Goal: Task Accomplishment & Management: Manage account settings

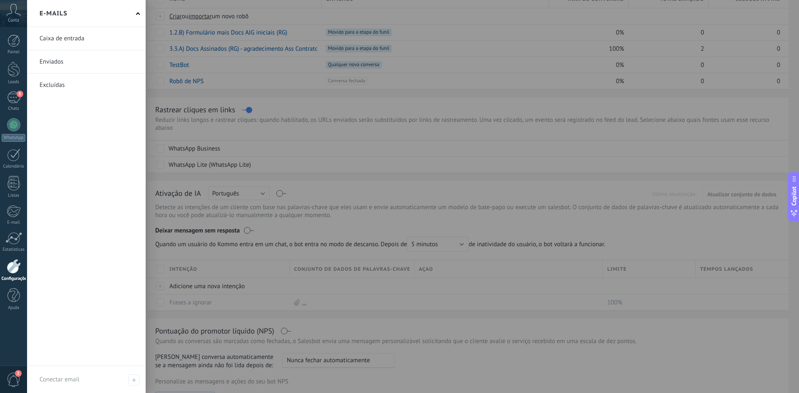
scroll to position [97, 0]
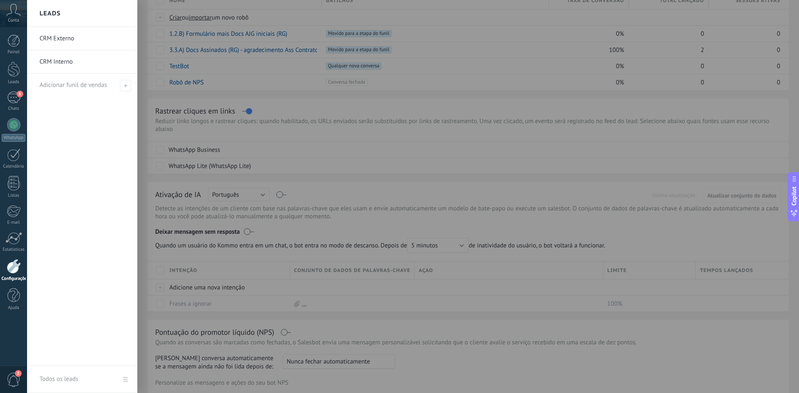
click at [76, 42] on link "CRM Externo" at bounding box center [84, 38] width 89 height 23
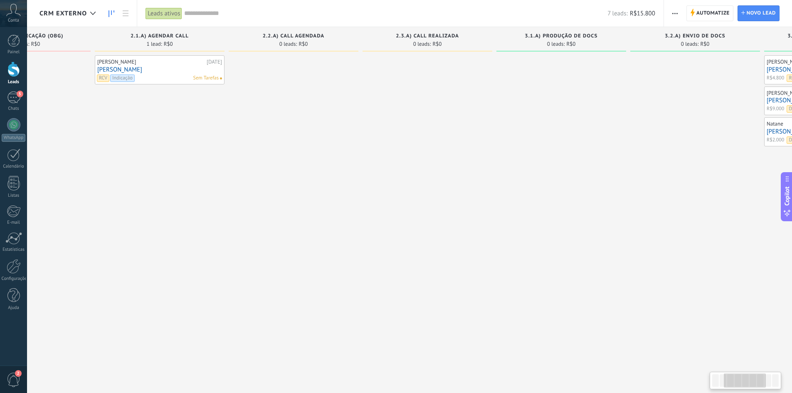
scroll to position [0, 215]
drag, startPoint x: 557, startPoint y: 217, endPoint x: 341, endPoint y: 226, distance: 215.7
click at [341, 226] on div at bounding box center [291, 197] width 130 height 285
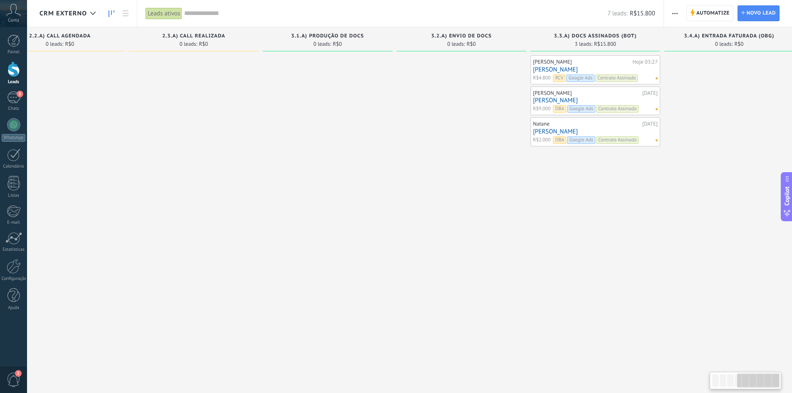
scroll to position [0, 461]
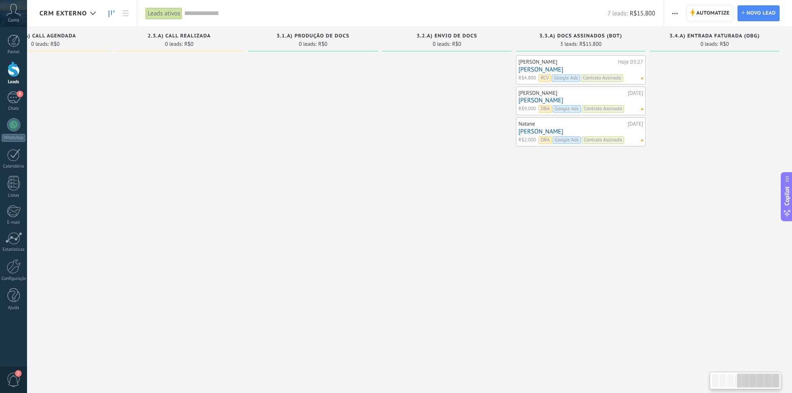
drag, startPoint x: 690, startPoint y: 240, endPoint x: 265, endPoint y: 264, distance: 424.9
click at [265, 264] on div "Etapa de leads de entrada solicitações: 0 0 0 0 0 0 0 0 0 1.1.A) Origem - Nome …" at bounding box center [186, 183] width 1214 height 313
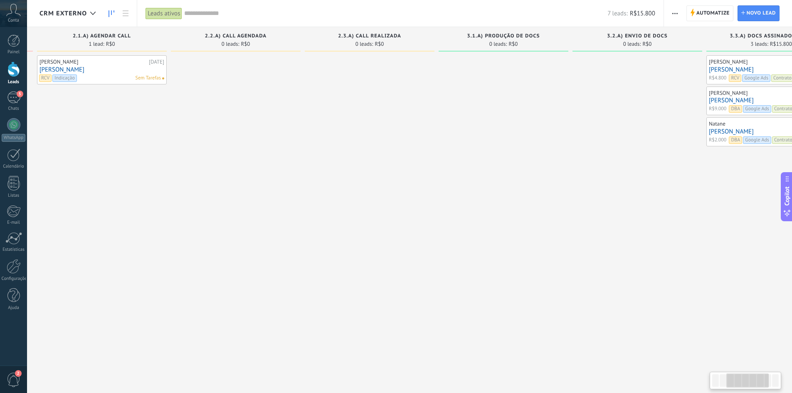
drag, startPoint x: 278, startPoint y: 277, endPoint x: 479, endPoint y: 272, distance: 201.4
click at [478, 272] on div at bounding box center [504, 197] width 130 height 285
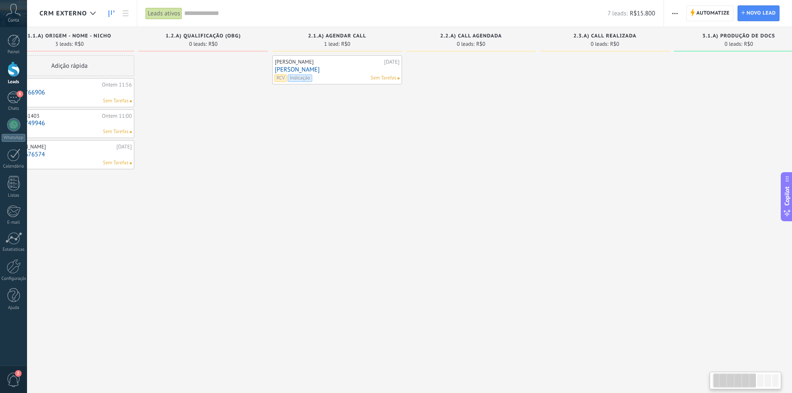
scroll to position [0, 22]
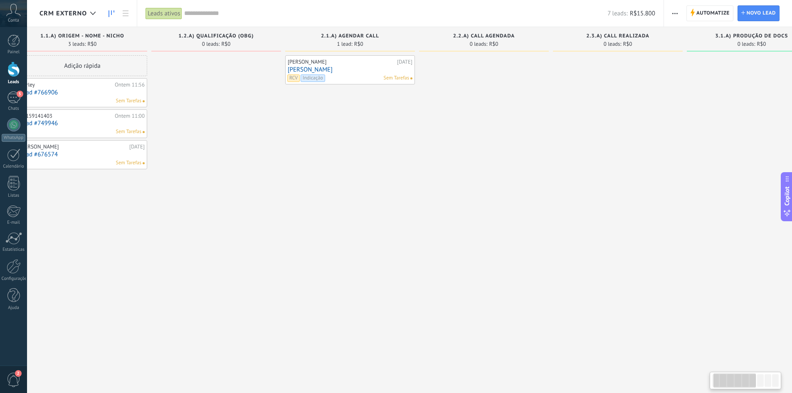
drag, startPoint x: 200, startPoint y: 275, endPoint x: 439, endPoint y: 269, distance: 239.2
click at [439, 269] on div at bounding box center [484, 197] width 130 height 285
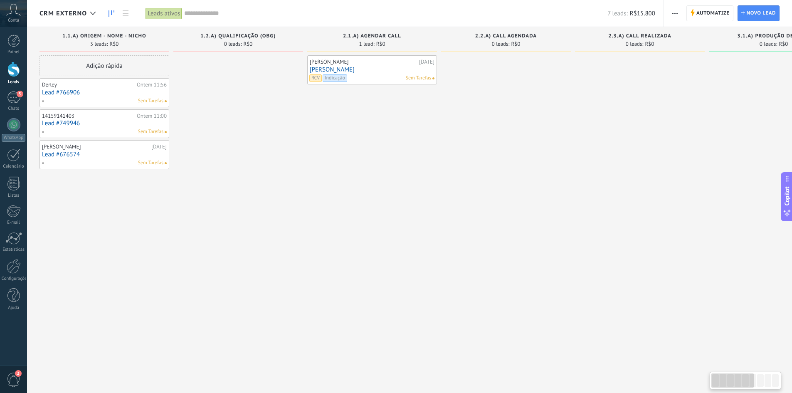
drag, startPoint x: 219, startPoint y: 288, endPoint x: 429, endPoint y: 287, distance: 210.1
click at [429, 287] on div "Etapa de leads de entrada solicitações: 0 0 0 0 0 0 0 0 0 1.1.A) Origem - Nome …" at bounding box center [647, 183] width 1214 height 313
drag, startPoint x: 223, startPoint y: 280, endPoint x: 394, endPoint y: 284, distance: 170.6
click at [383, 284] on div "Etapa de leads de entrada solicitações: 0 0 0 0 0 0 0 0 0 1.1.A) Origem - Nome …" at bounding box center [647, 183] width 1214 height 313
drag, startPoint x: 500, startPoint y: 270, endPoint x: 547, endPoint y: 267, distance: 47.5
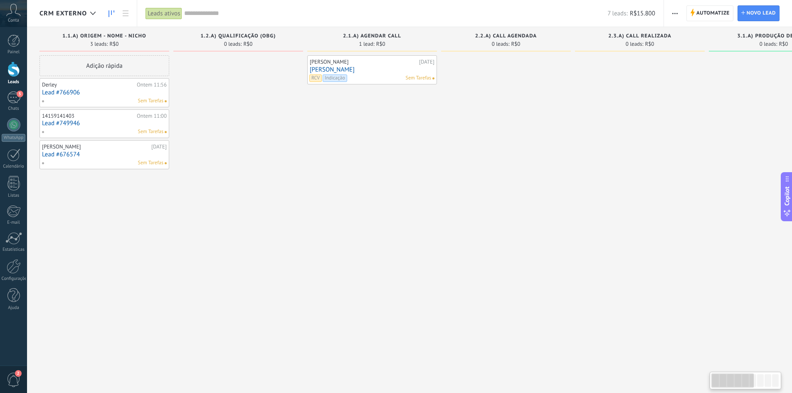
click at [547, 267] on div at bounding box center [506, 197] width 130 height 285
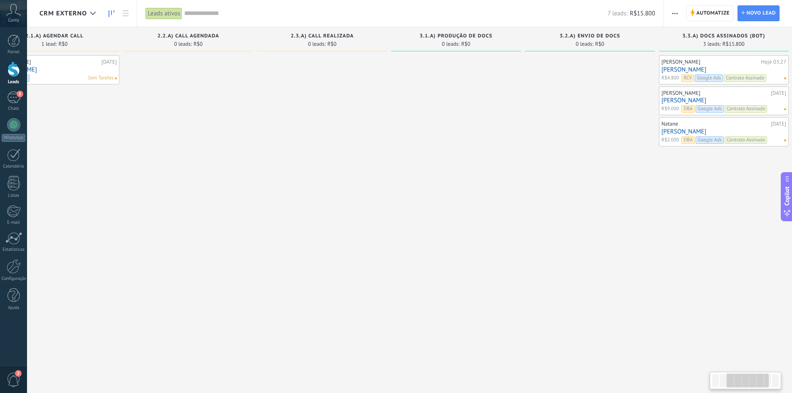
drag, startPoint x: 542, startPoint y: 267, endPoint x: 222, endPoint y: 268, distance: 320.3
click at [222, 268] on div at bounding box center [189, 197] width 130 height 285
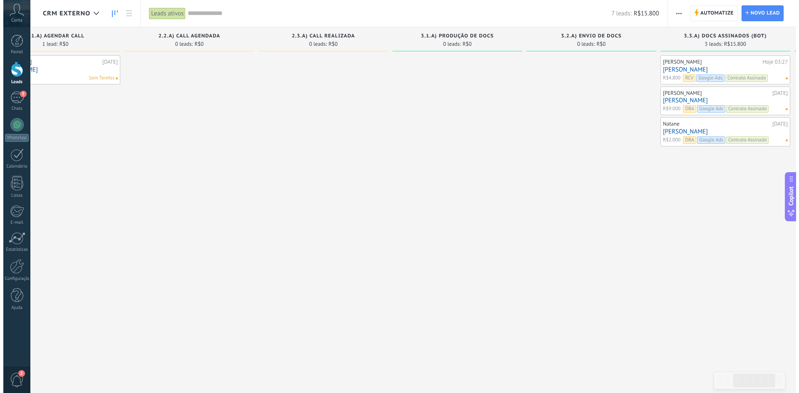
scroll to position [0, 461]
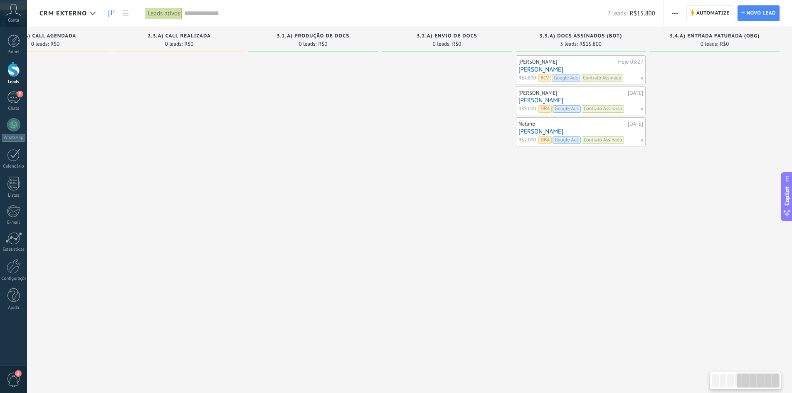
drag, startPoint x: 471, startPoint y: 271, endPoint x: 143, endPoint y: 247, distance: 329.4
click at [143, 247] on div "Etapa de leads de entrada solicitações: 0 0 0 0 0 0 0 0 0 1.1.A) Origem - Nome …" at bounding box center [186, 183] width 1214 height 313
click at [10, 101] on div "6" at bounding box center [13, 98] width 13 height 12
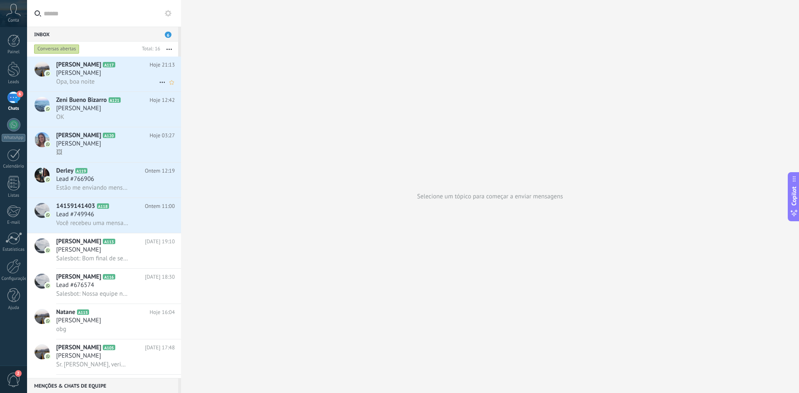
click at [119, 72] on div "[PERSON_NAME]" at bounding box center [115, 73] width 119 height 8
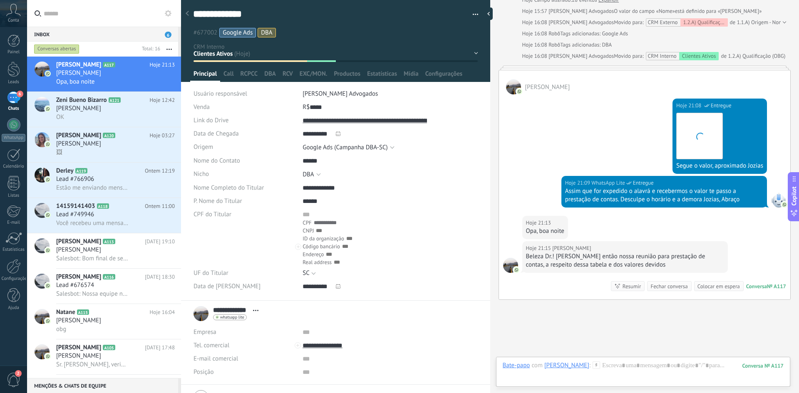
scroll to position [310, 0]
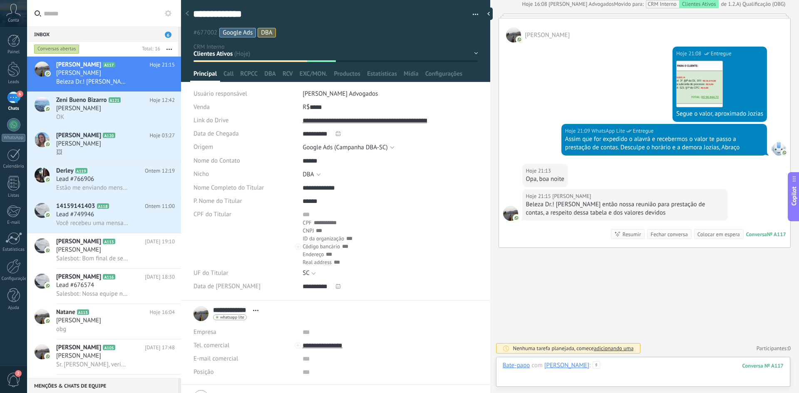
click at [648, 372] on div at bounding box center [642, 373] width 281 height 25
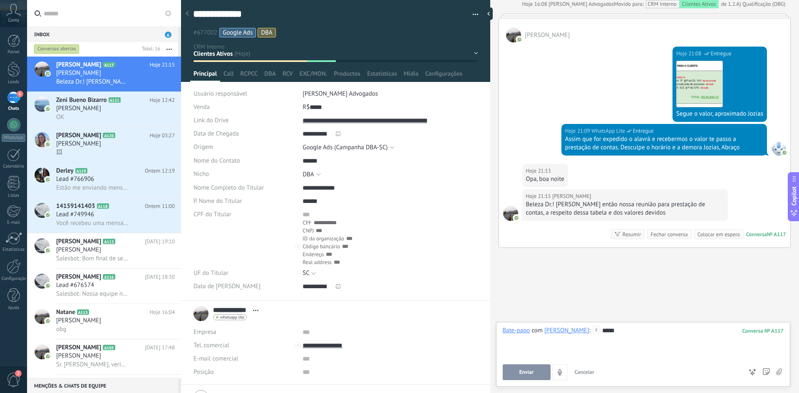
click at [535, 369] on button "Enviar" at bounding box center [526, 372] width 48 height 16
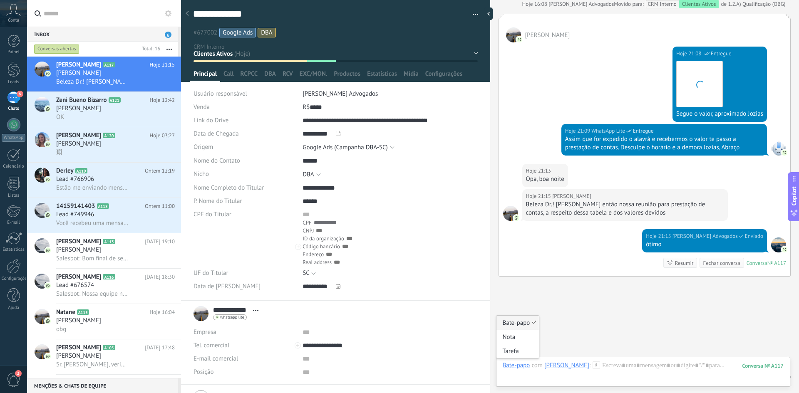
scroll to position [339, 0]
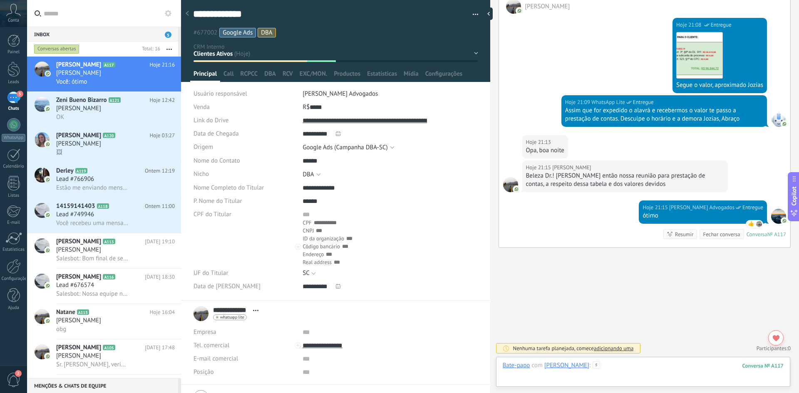
click at [632, 366] on div at bounding box center [642, 373] width 281 height 25
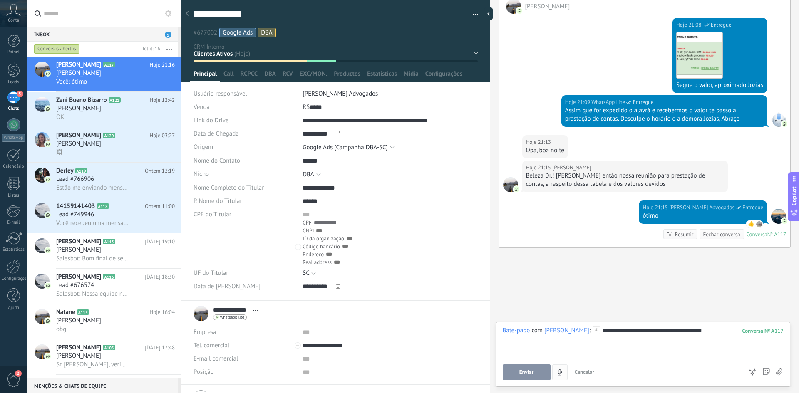
click at [529, 375] on span "Enviar" at bounding box center [526, 372] width 15 height 6
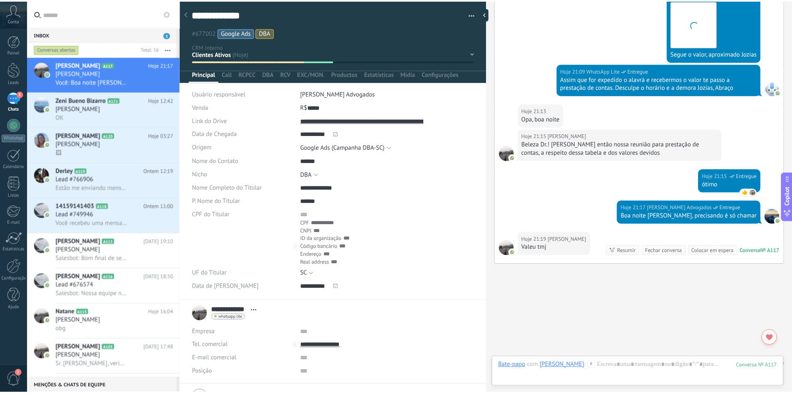
scroll to position [386, 0]
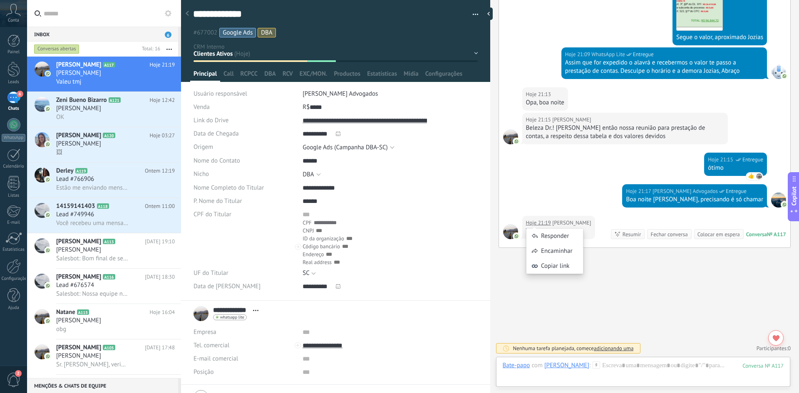
drag, startPoint x: 542, startPoint y: 223, endPoint x: 532, endPoint y: 224, distance: 9.2
click at [532, 224] on div "Responder Encaminhar Copiar link" at bounding box center [554, 247] width 57 height 62
click at [544, 235] on div "Responder" at bounding box center [554, 236] width 57 height 15
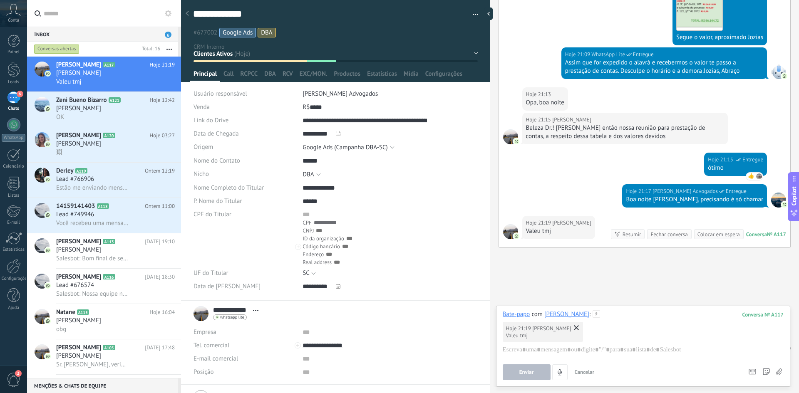
click at [574, 328] on use at bounding box center [576, 327] width 5 height 5
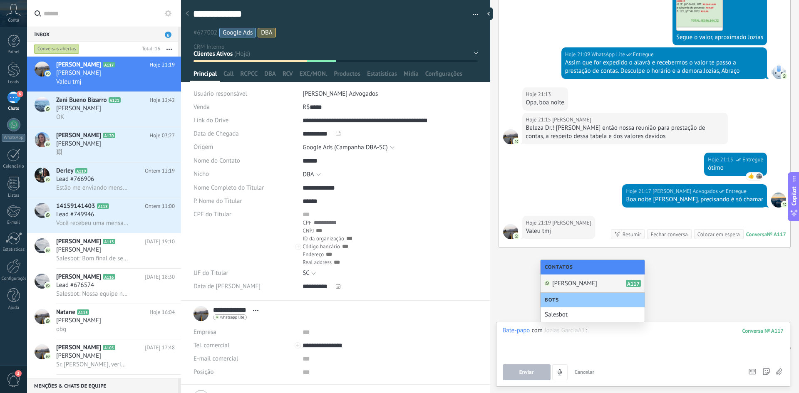
click at [524, 285] on div "Buscar Carregar mais 12/09/2025 12/09/2025 Criar: 2 eventos Expandir Jozias Gar…" at bounding box center [644, 4] width 309 height 780
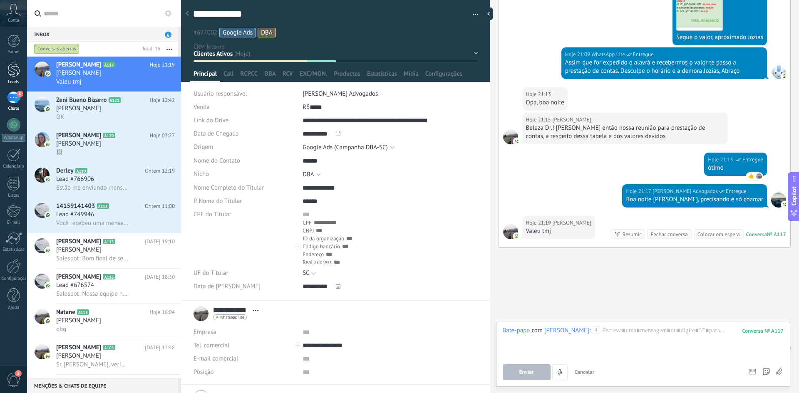
click at [15, 69] on div at bounding box center [13, 69] width 12 height 15
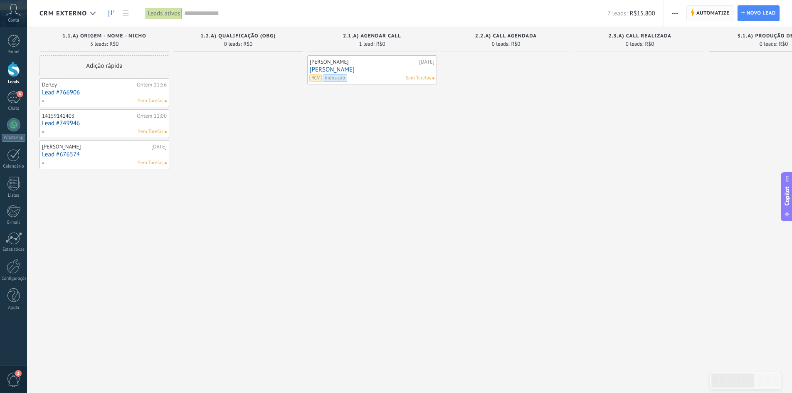
click at [704, 11] on span "Automatize" at bounding box center [713, 13] width 33 height 15
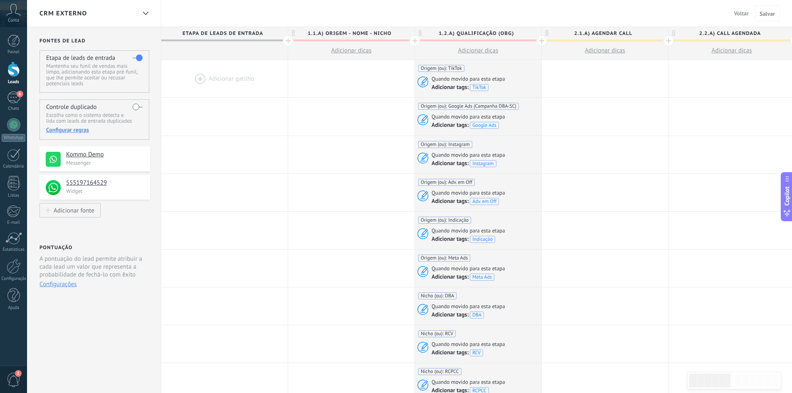
click at [744, 15] on span "Voltar" at bounding box center [741, 13] width 15 height 7
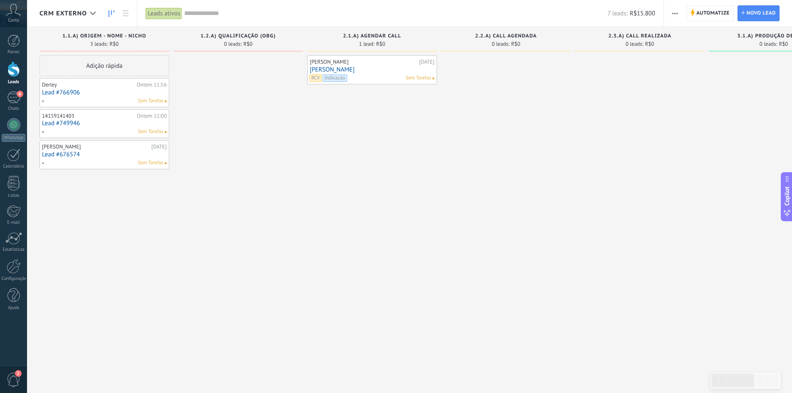
drag, startPoint x: 479, startPoint y: 196, endPoint x: 509, endPoint y: 195, distance: 30.0
click at [509, 195] on div at bounding box center [506, 197] width 130 height 285
click at [85, 93] on link "Lead #766906" at bounding box center [104, 92] width 125 height 7
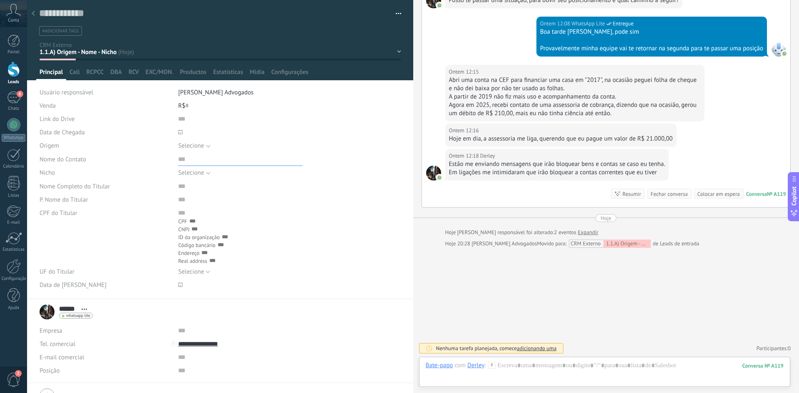
click at [195, 158] on input "text" at bounding box center [240, 159] width 124 height 13
click at [73, 72] on span "Call" at bounding box center [74, 74] width 10 height 12
type textarea "***"
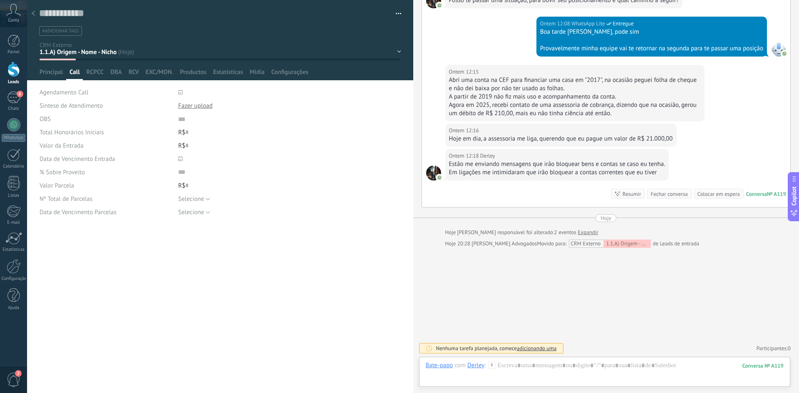
scroll to position [8, 0]
click at [290, 72] on span "Configurações" at bounding box center [289, 74] width 37 height 12
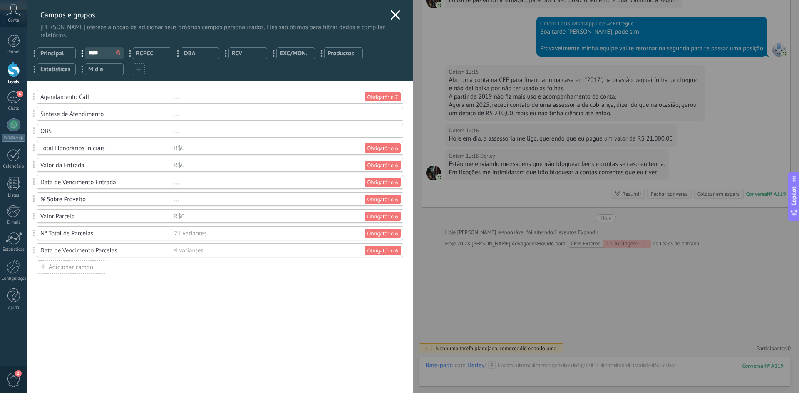
click at [82, 271] on div "Adicionar campo" at bounding box center [71, 266] width 69 height 13
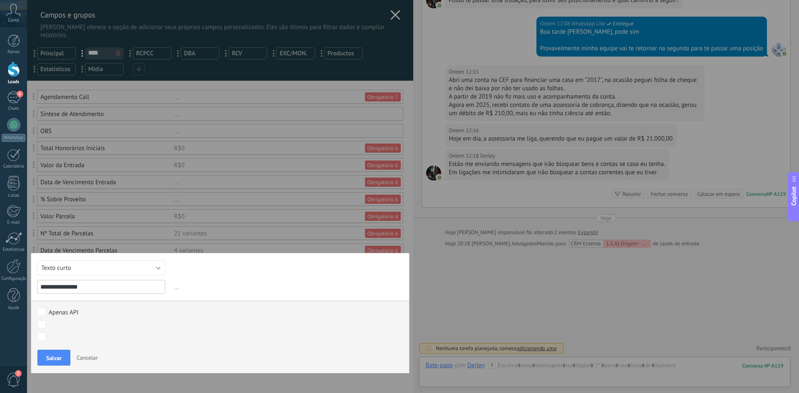
type input "**********"
click at [117, 261] on button "Texto curto" at bounding box center [101, 267] width 128 height 15
click at [106, 307] on span "Selecionar" at bounding box center [97, 311] width 130 height 8
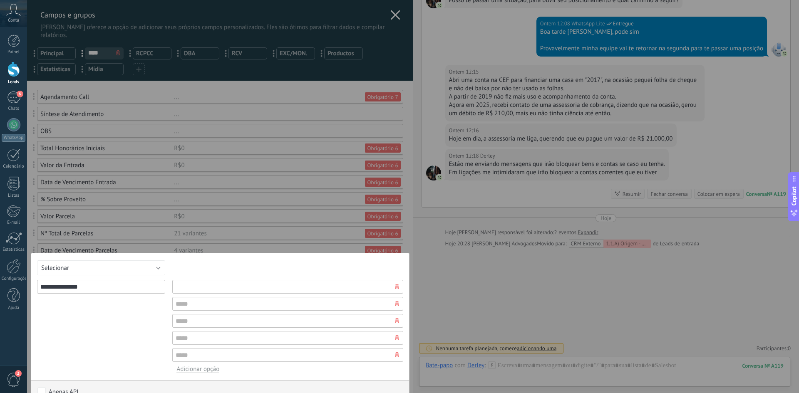
click at [214, 290] on input "text" at bounding box center [287, 287] width 230 height 14
type input "***"
click at [204, 304] on input "text" at bounding box center [287, 304] width 230 height 14
type input "***"
click at [392, 324] on div at bounding box center [397, 320] width 12 height 13
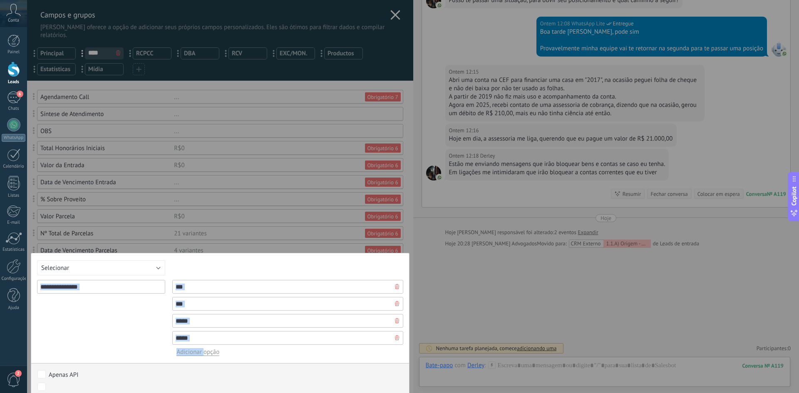
click at [392, 324] on div at bounding box center [397, 320] width 12 height 13
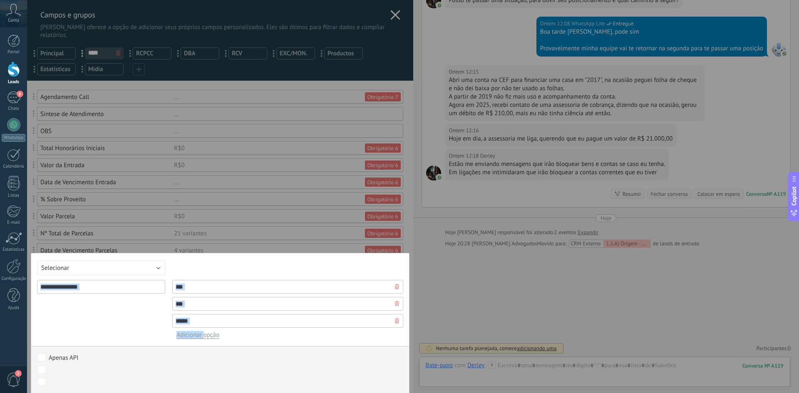
click at [132, 317] on div "**********" at bounding box center [101, 309] width 128 height 59
click at [395, 321] on icon at bounding box center [397, 320] width 4 height 5
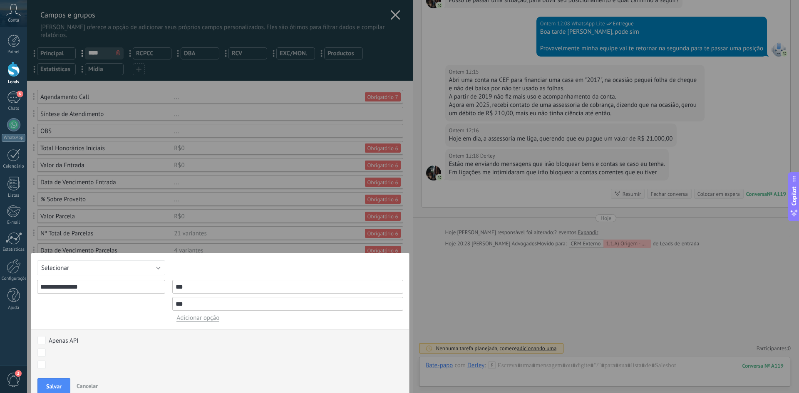
click at [56, 348] on div "Apenas API 1.1.A) Origem - Nome - Nicho 1.2.A) Qualificação (OBG) 2.1.A) Agenda…" at bounding box center [220, 353] width 378 height 48
click at [52, 386] on div "1.1.A) Origem - Nome - Nicho 1.2.A) Qualificação (OBG) 2.1.A) Agendar Call 2.2.…" at bounding box center [216, 361] width 362 height 64
click at [57, 388] on span "Salvar" at bounding box center [53, 387] width 15 height 6
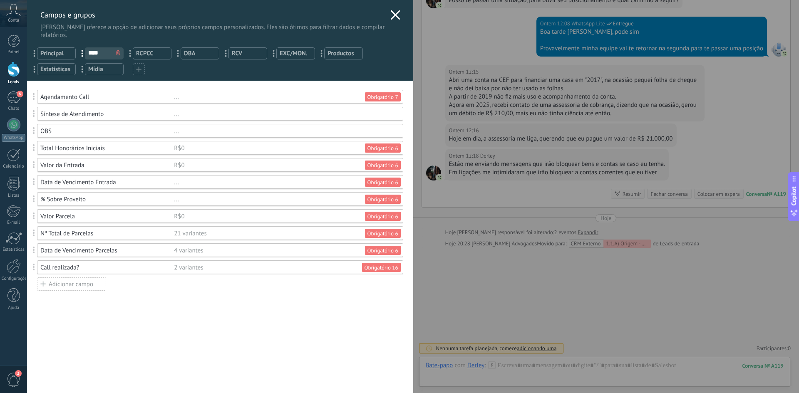
click at [293, 319] on div "Você atingiu o limite de campos personalizados no plano Período de teste. Valor…" at bounding box center [220, 237] width 386 height 312
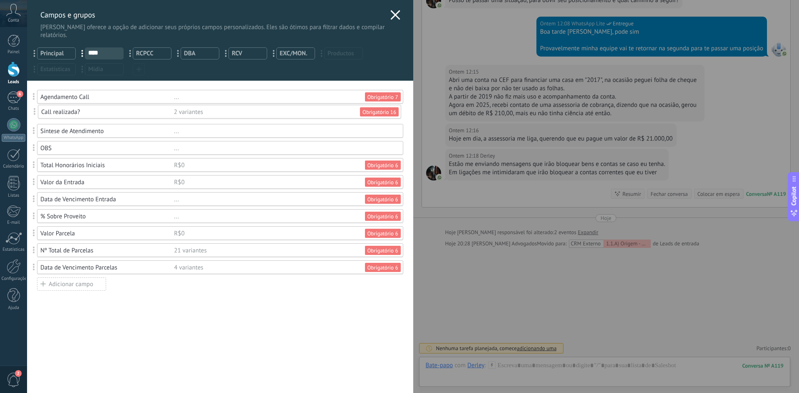
drag, startPoint x: 36, startPoint y: 269, endPoint x: 37, endPoint y: 111, distance: 157.7
click at [116, 341] on div "Você atingiu o limite de campos personalizados no plano Período de teste. Valor…" at bounding box center [220, 237] width 386 height 312
click at [63, 50] on span "Principal" at bounding box center [56, 53] width 32 height 8
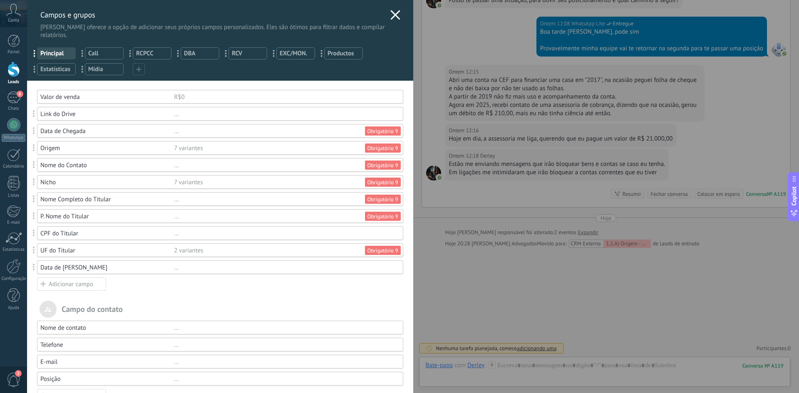
click at [110, 51] on span "Call" at bounding box center [104, 53] width 32 height 8
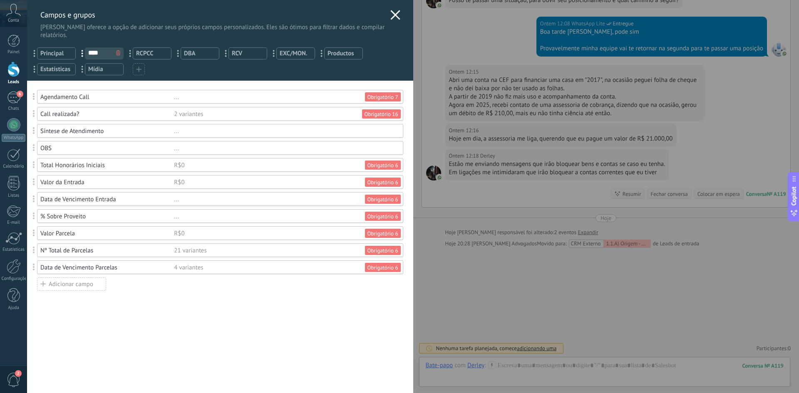
click at [146, 53] on span "RCPCC" at bounding box center [152, 53] width 32 height 8
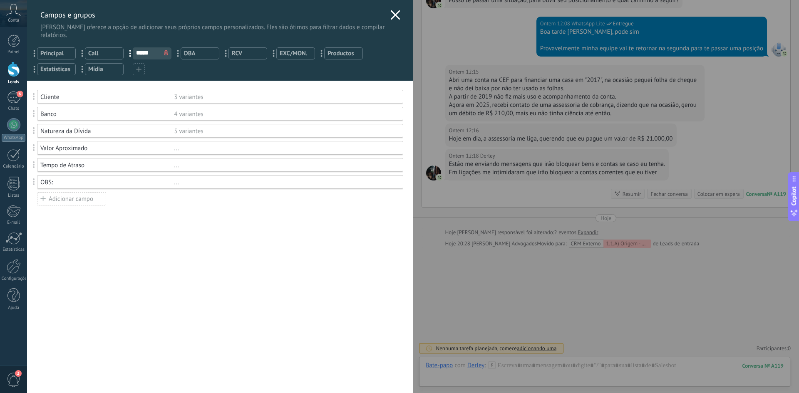
click at [193, 56] on span "DBA" at bounding box center [200, 53] width 32 height 8
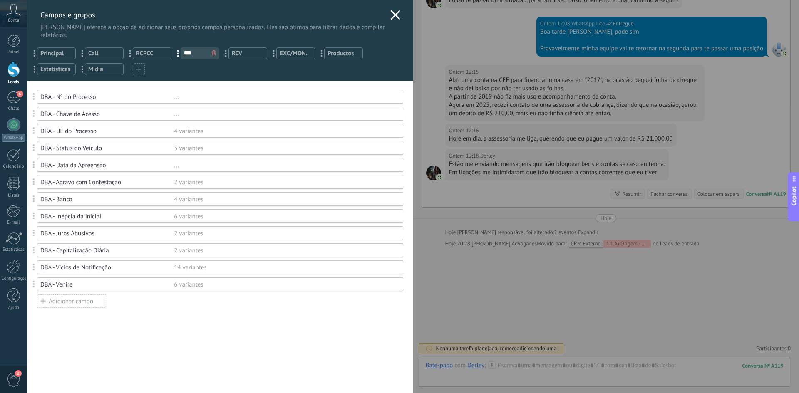
click at [249, 52] on span "RCV" at bounding box center [248, 53] width 32 height 8
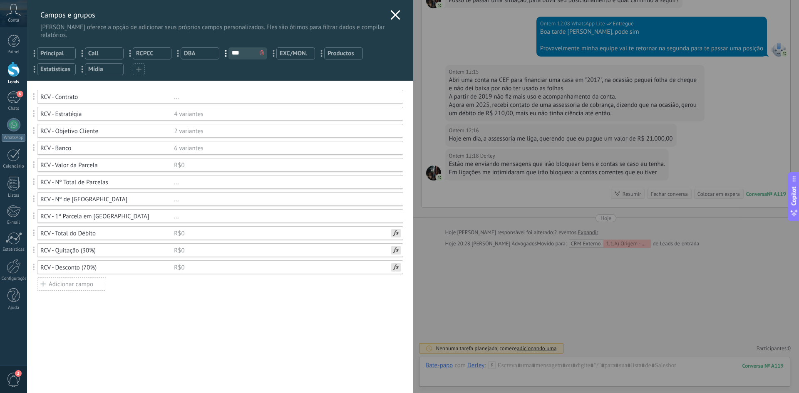
click at [294, 53] on span "EXC/MON." at bounding box center [296, 53] width 32 height 8
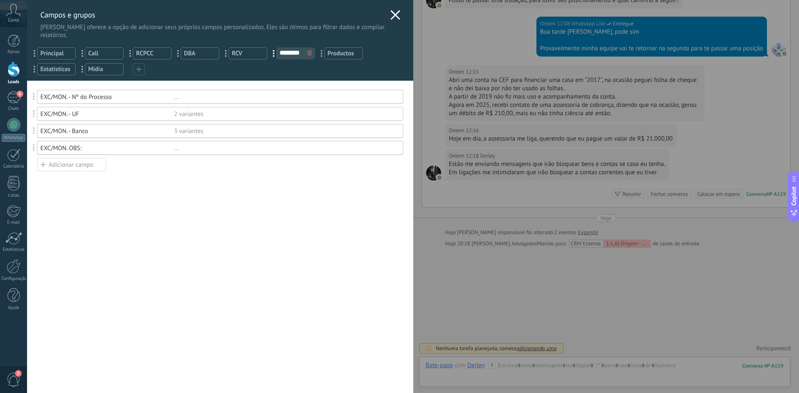
click at [50, 56] on span "Principal" at bounding box center [56, 53] width 32 height 8
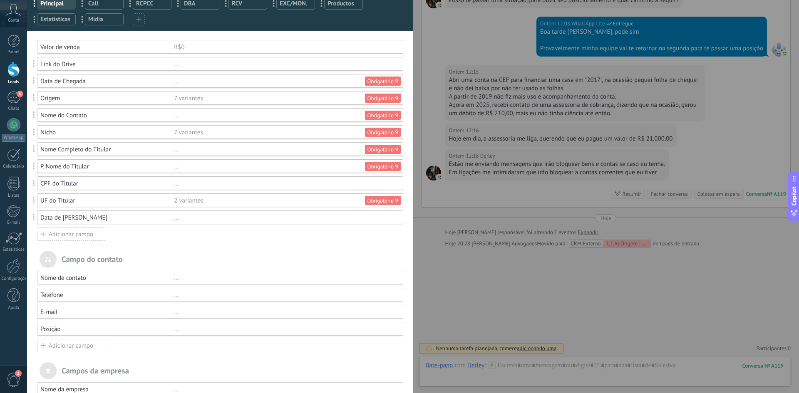
scroll to position [0, 0]
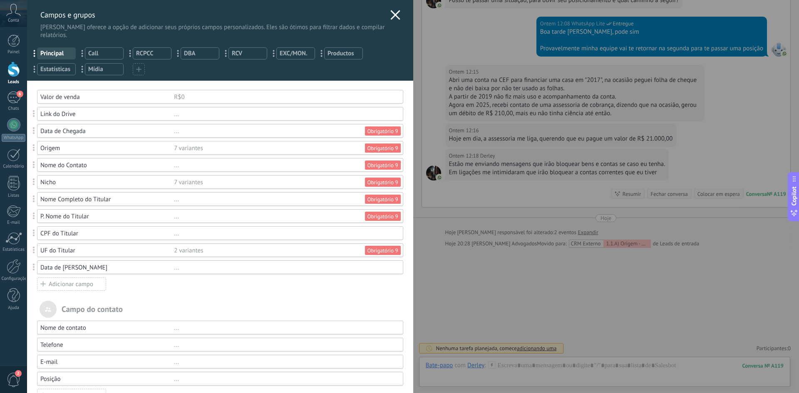
click at [98, 56] on span "Call" at bounding box center [104, 53] width 32 height 8
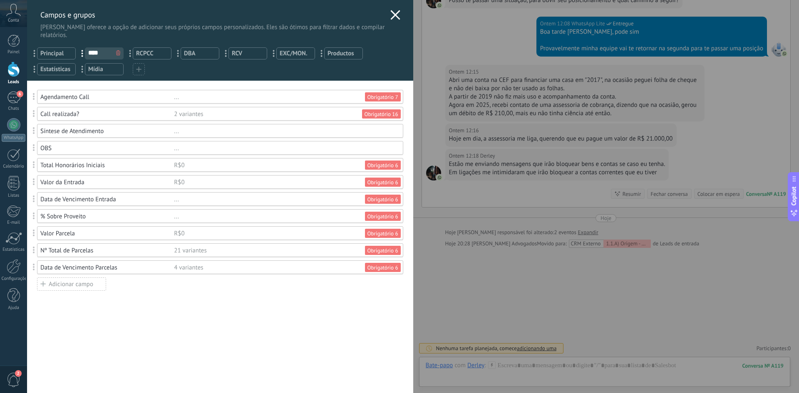
click at [84, 285] on div "Adicionar campo" at bounding box center [71, 283] width 69 height 13
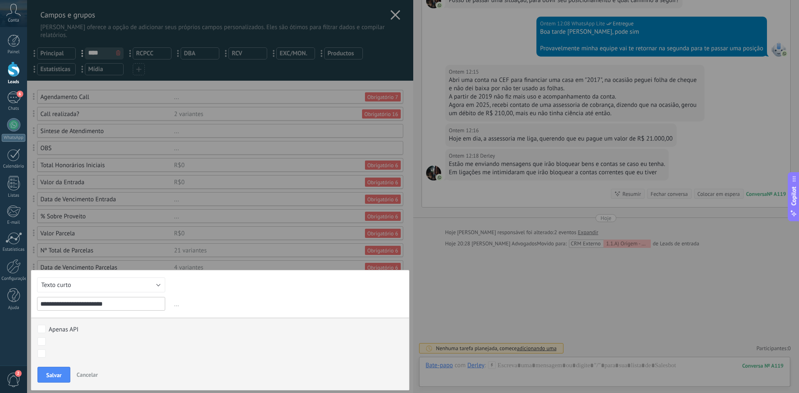
type input "**********"
click at [129, 283] on button "Texto curto" at bounding box center [101, 284] width 128 height 15
click at [72, 316] on span "Data" at bounding box center [97, 314] width 130 height 8
click at [54, 374] on span "Salvar" at bounding box center [53, 375] width 15 height 6
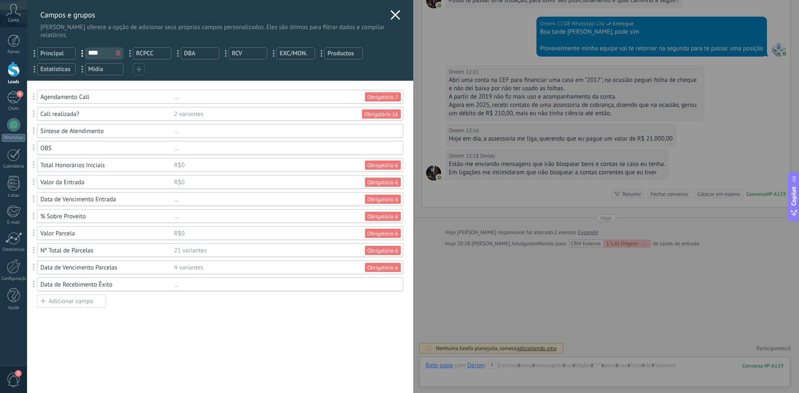
click at [72, 303] on div "Adicionar campo" at bounding box center [71, 301] width 69 height 13
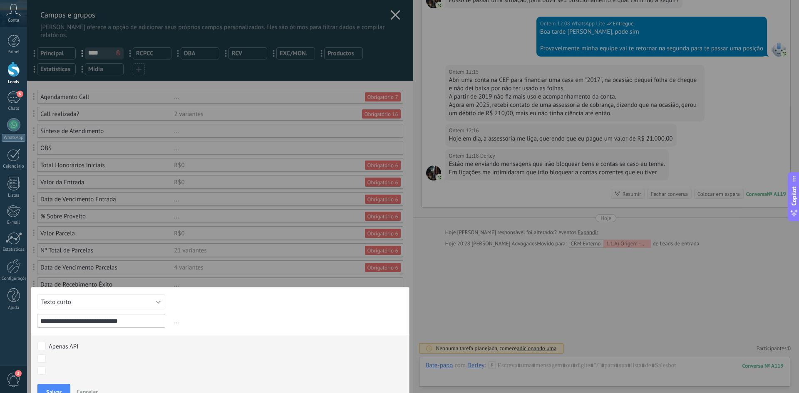
type input "**********"
click at [80, 308] on button "Texto curto" at bounding box center [101, 302] width 128 height 15
click at [71, 369] on span "Data" at bounding box center [97, 373] width 130 height 8
click at [31, 323] on div "**********" at bounding box center [220, 347] width 379 height 121
click at [53, 390] on span "Salvar" at bounding box center [53, 392] width 15 height 6
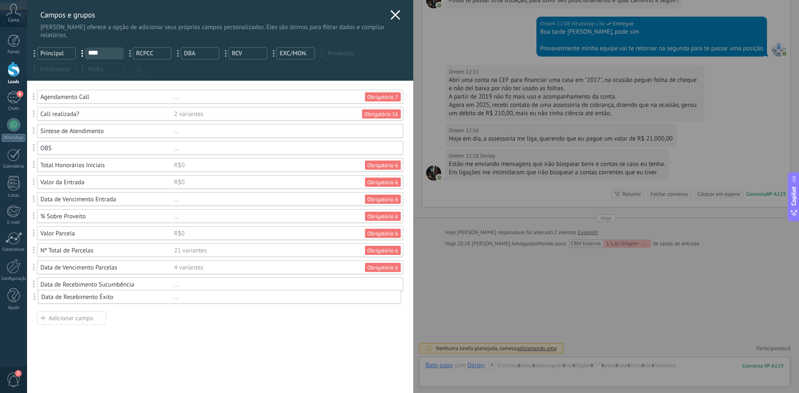
drag, startPoint x: 35, startPoint y: 290, endPoint x: 36, endPoint y: 302, distance: 12.5
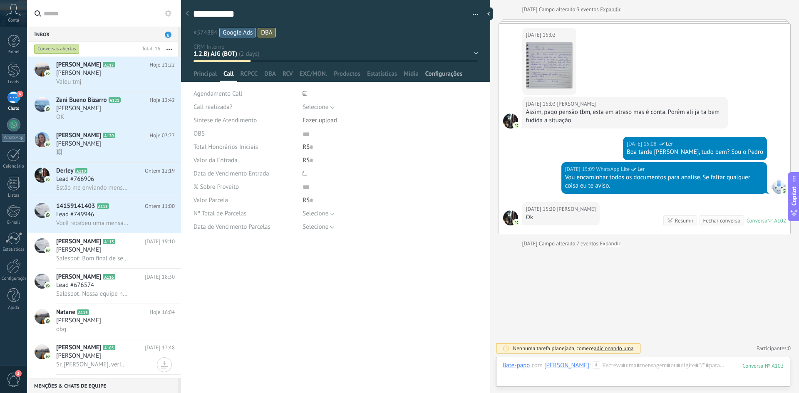
click at [449, 75] on span "Configurações" at bounding box center [443, 76] width 37 height 12
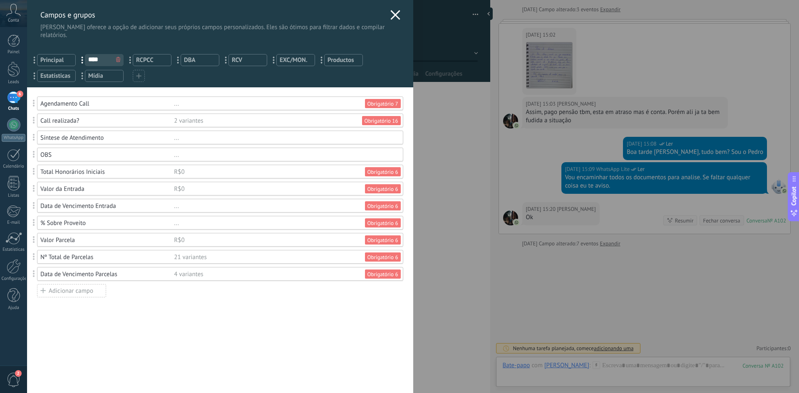
click at [79, 291] on div "Adicionar campo" at bounding box center [71, 290] width 69 height 13
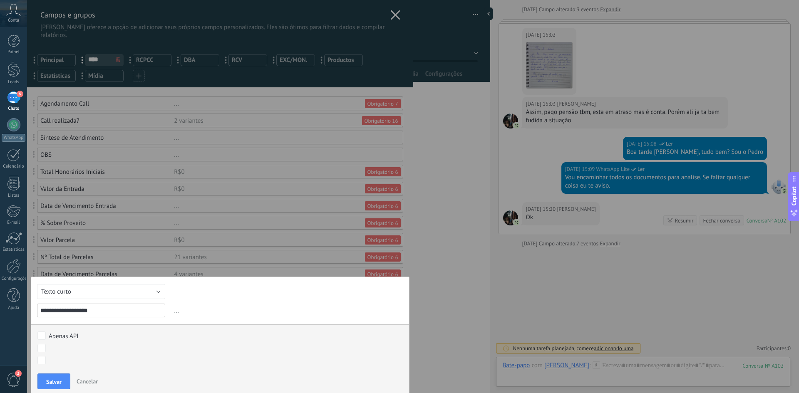
type input "**********"
click at [110, 288] on button "Texto curto" at bounding box center [101, 291] width 128 height 15
click at [89, 342] on li "Moeda" at bounding box center [98, 337] width 133 height 14
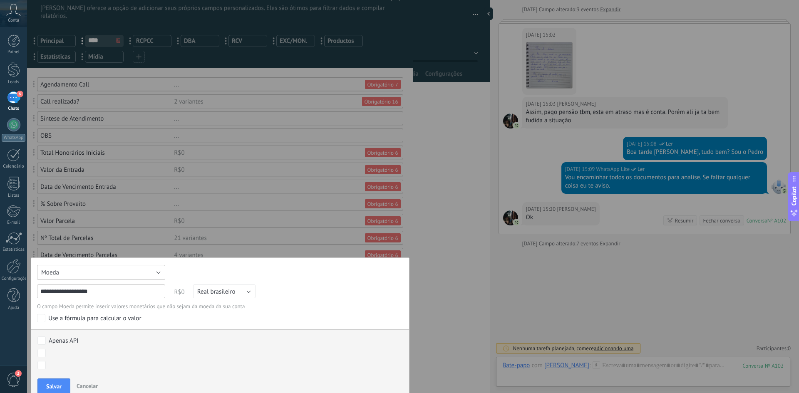
scroll to position [28, 0]
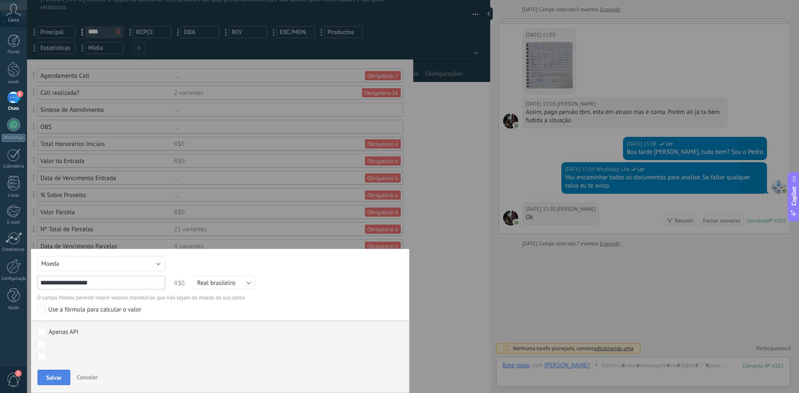
click at [56, 374] on button "Salvar" at bounding box center [53, 378] width 33 height 16
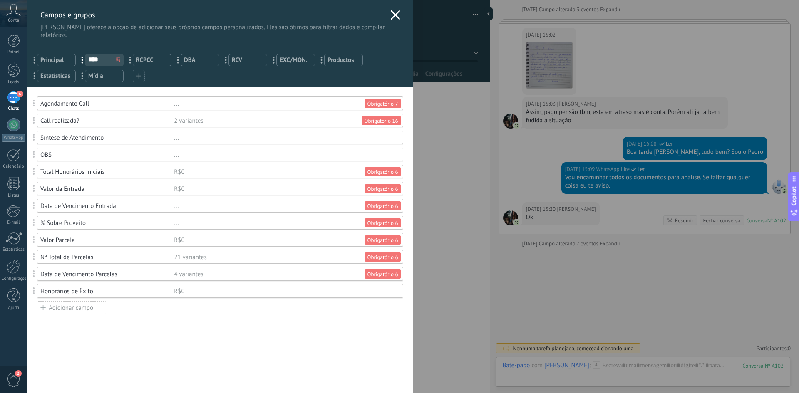
click at [89, 310] on div "Adicionar campo" at bounding box center [71, 307] width 69 height 13
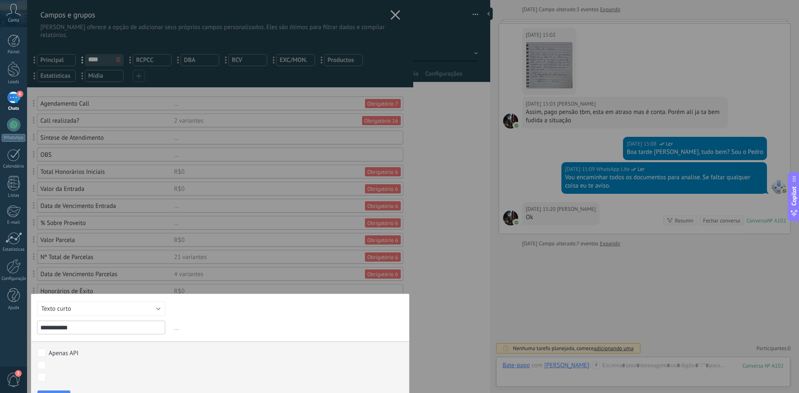
type input "**********"
click at [89, 312] on button "Texto curto" at bounding box center [101, 308] width 128 height 15
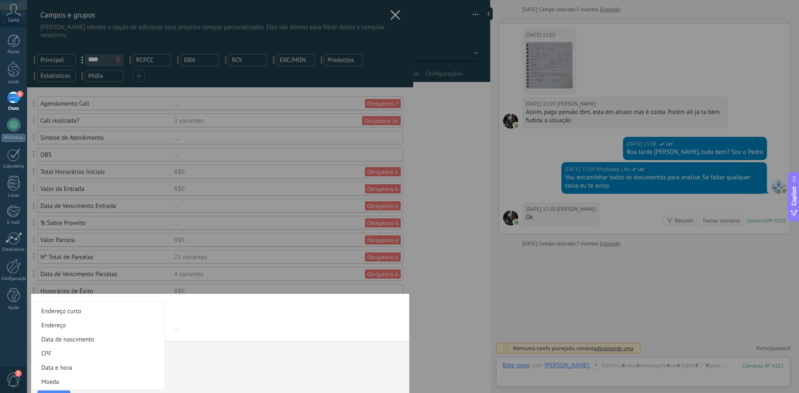
scroll to position [153, 0]
click at [66, 352] on span "Moeda" at bounding box center [97, 354] width 130 height 8
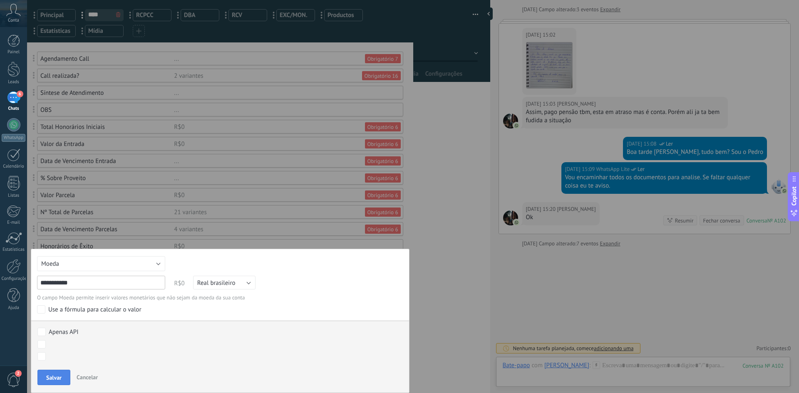
click at [52, 377] on span "Salvar" at bounding box center [53, 378] width 15 height 6
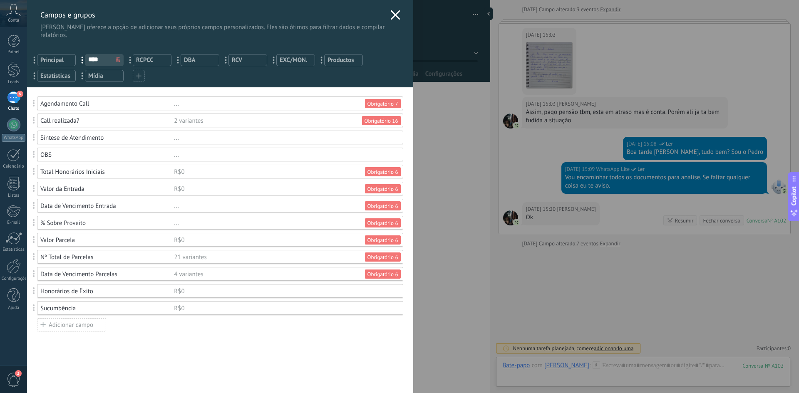
scroll to position [0, 0]
drag, startPoint x: 95, startPoint y: 292, endPoint x: 34, endPoint y: 295, distance: 61.2
click at [34, 295] on div "Honorários de Êxito R$0" at bounding box center [216, 291] width 374 height 14
copy div "Honorários de Êxito"
drag, startPoint x: 88, startPoint y: 306, endPoint x: 40, endPoint y: 309, distance: 48.0
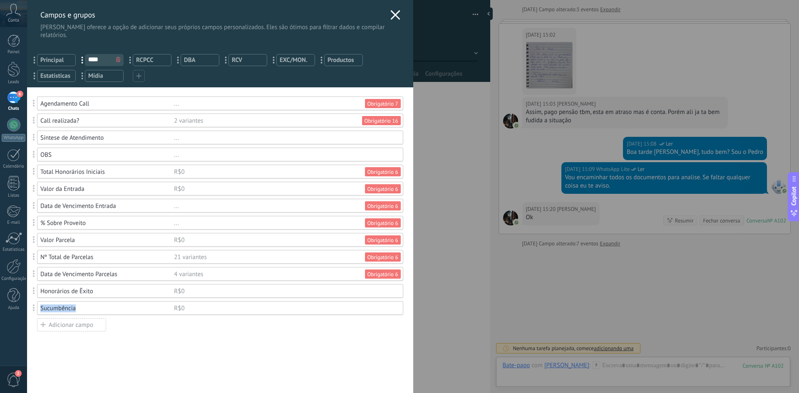
click at [40, 309] on div "Sucumbência R$0" at bounding box center [216, 308] width 374 height 14
copy div "Sucumbência"
click at [198, 352] on div "Você atingiu o limite de campos personalizados no plano Período de teste. Valor…" at bounding box center [220, 240] width 386 height 306
click at [392, 11] on icon at bounding box center [395, 15] width 10 height 10
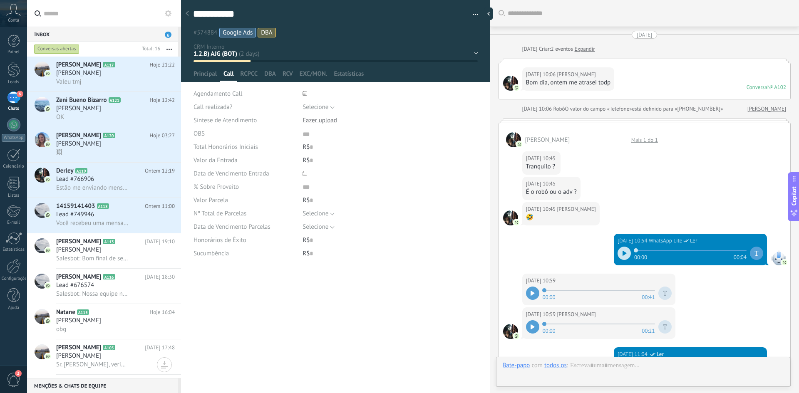
type textarea "***"
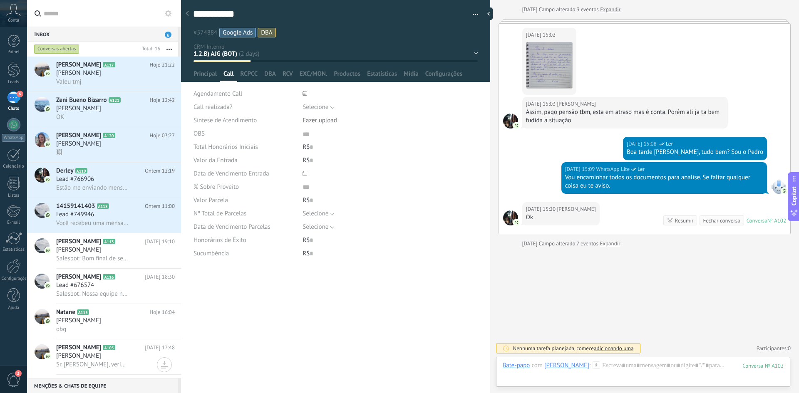
click at [309, 278] on div "**********" at bounding box center [335, 331] width 309 height 126
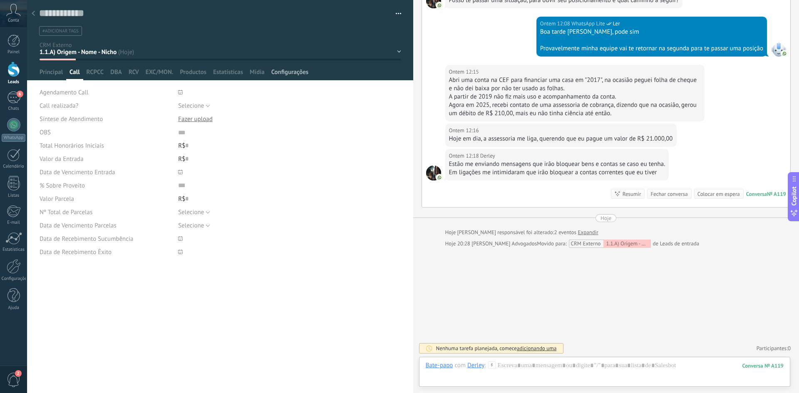
click at [292, 71] on span "Configurações" at bounding box center [289, 74] width 37 height 12
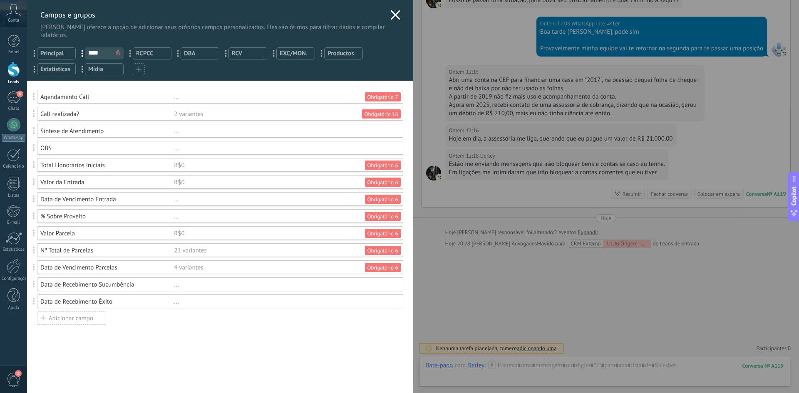
click at [390, 17] on icon at bounding box center [395, 15] width 10 height 10
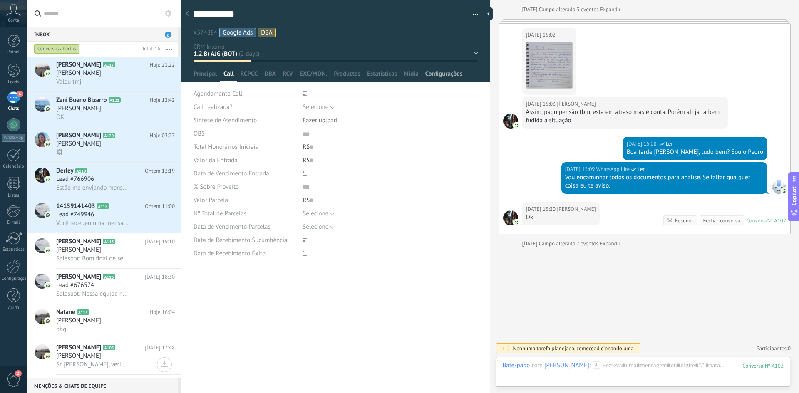
click at [450, 77] on span "Configurações" at bounding box center [443, 76] width 37 height 12
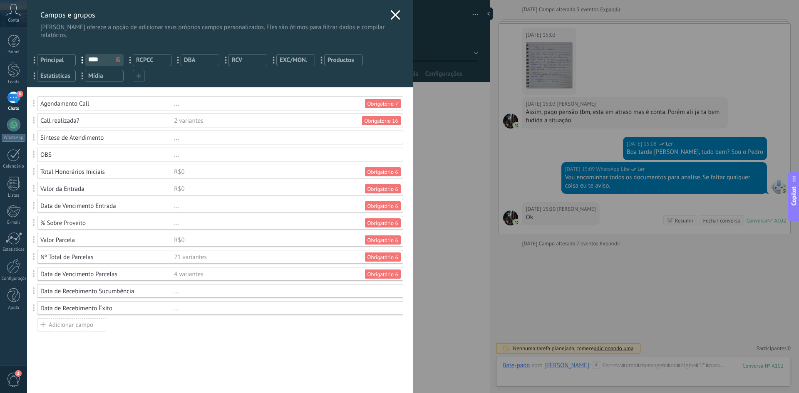
click at [77, 324] on div "Adicionar campo" at bounding box center [71, 324] width 69 height 13
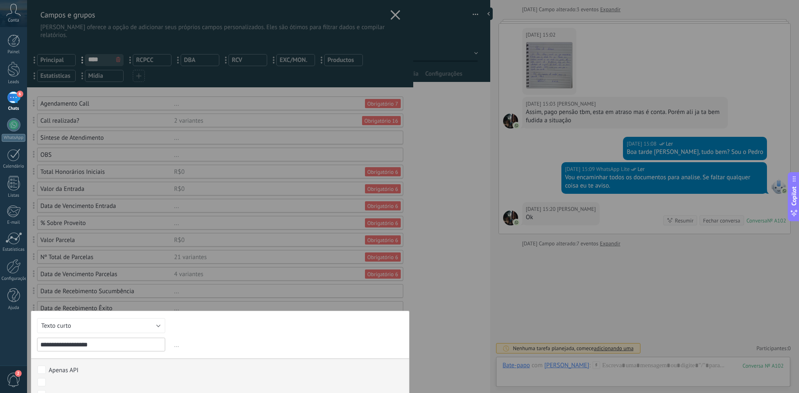
type input "**********"
click at [120, 327] on button "Texto curto" at bounding box center [101, 325] width 128 height 15
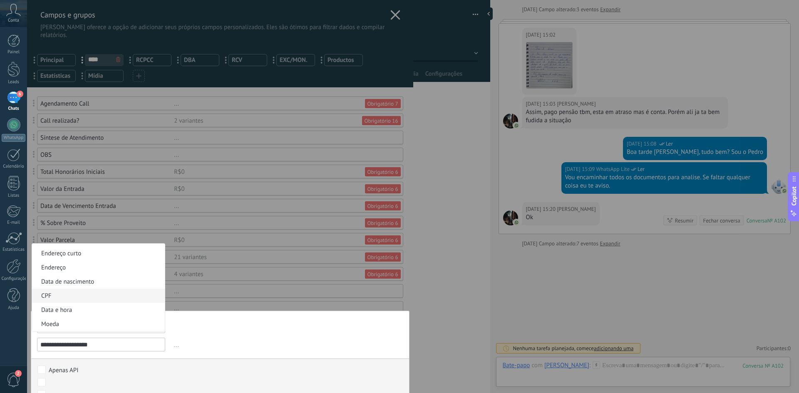
scroll to position [153, 0]
click at [96, 301] on li "Moeda" at bounding box center [98, 296] width 133 height 14
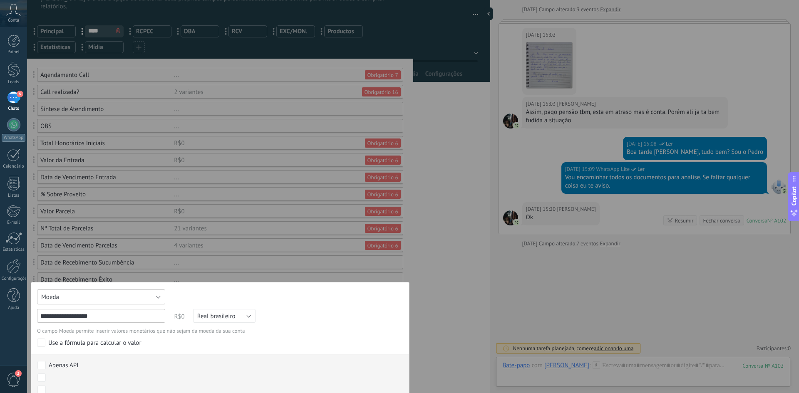
scroll to position [62, 0]
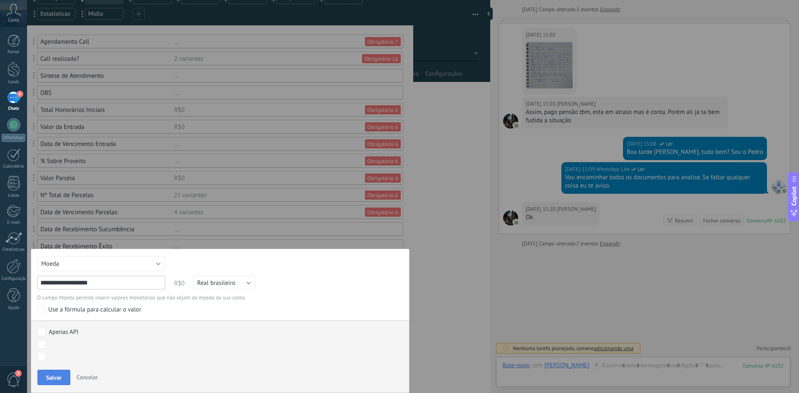
click at [54, 378] on span "Salvar" at bounding box center [53, 378] width 15 height 6
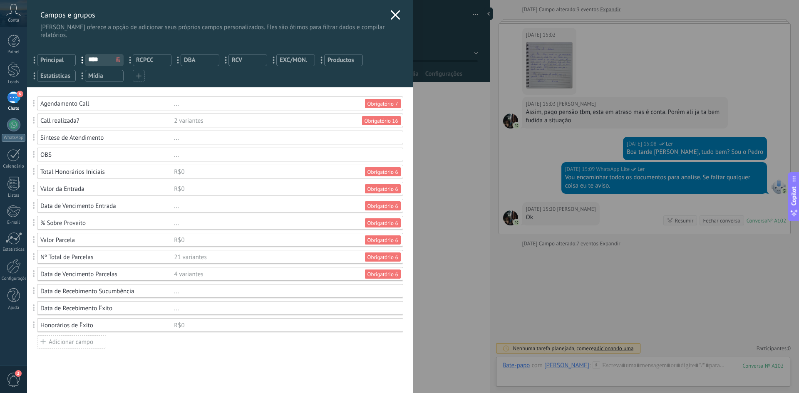
scroll to position [0, 0]
drag, startPoint x: 35, startPoint y: 329, endPoint x: 33, endPoint y: 312, distance: 18.0
click at [64, 343] on div "Adicionar campo" at bounding box center [71, 341] width 69 height 13
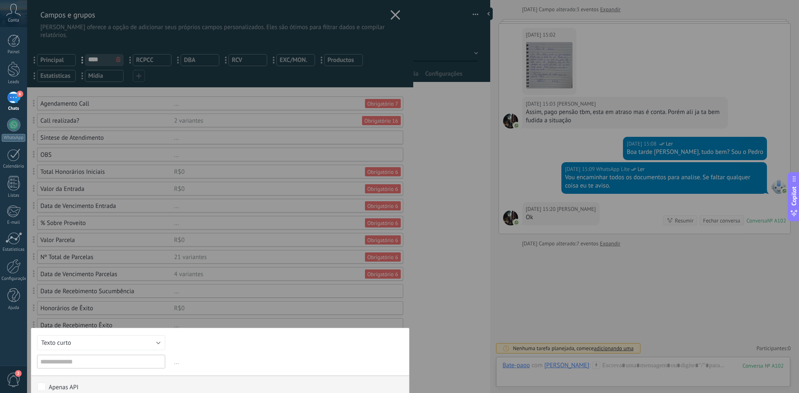
click at [94, 363] on input "text" at bounding box center [101, 362] width 128 height 14
type input "**********"
click at [113, 345] on button "Texto curto" at bounding box center [101, 342] width 128 height 15
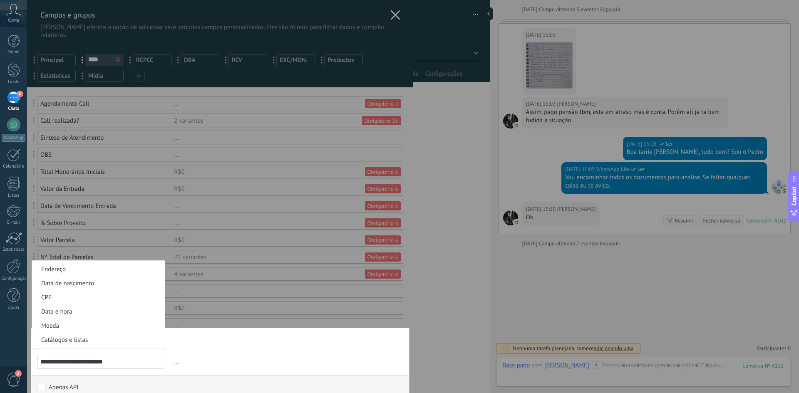
scroll to position [153, 0]
click at [93, 317] on li "Moeda" at bounding box center [98, 313] width 133 height 14
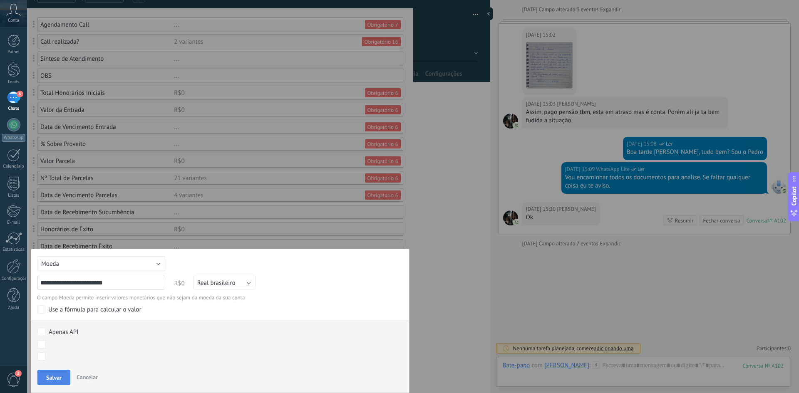
click at [55, 376] on span "Salvar" at bounding box center [53, 378] width 15 height 6
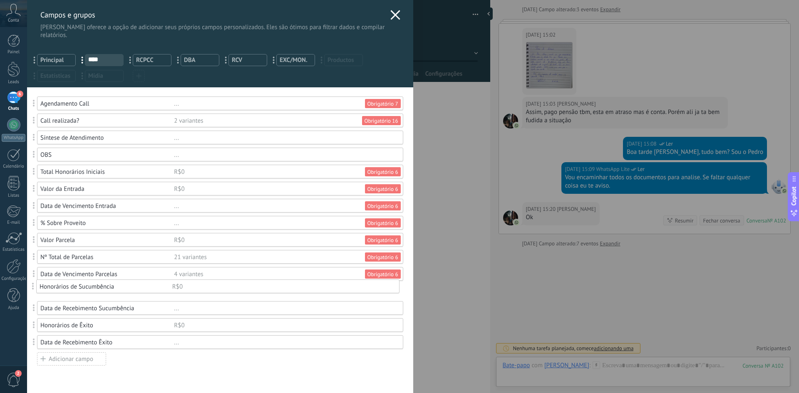
drag, startPoint x: 38, startPoint y: 343, endPoint x: 37, endPoint y: 287, distance: 55.7
click at [244, 364] on div "Agendamento Call ... Obrigatório 7 Call realizada? 2 variantes Obrigatório 16 S…" at bounding box center [220, 232] width 366 height 270
click at [391, 15] on use at bounding box center [395, 15] width 10 height 10
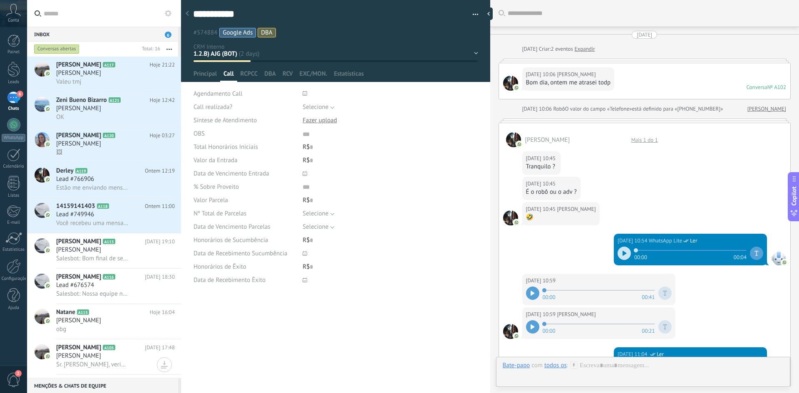
scroll to position [723, 0]
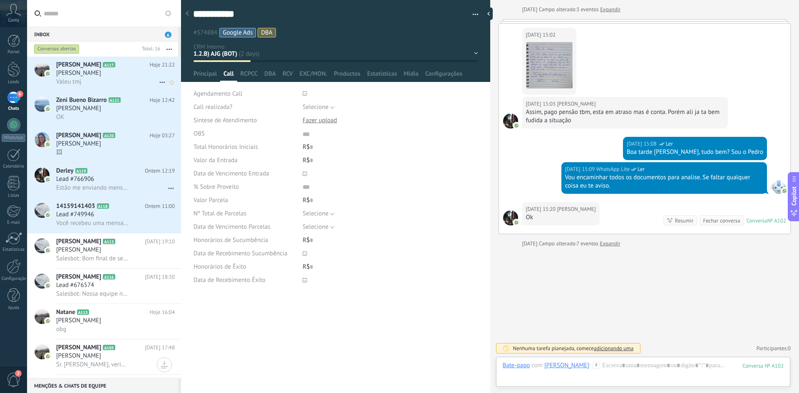
click at [94, 77] on span "[PERSON_NAME]" at bounding box center [78, 73] width 45 height 8
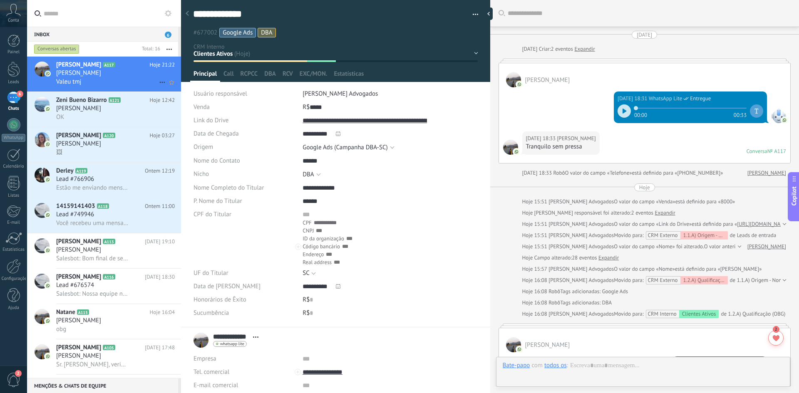
scroll to position [386, 0]
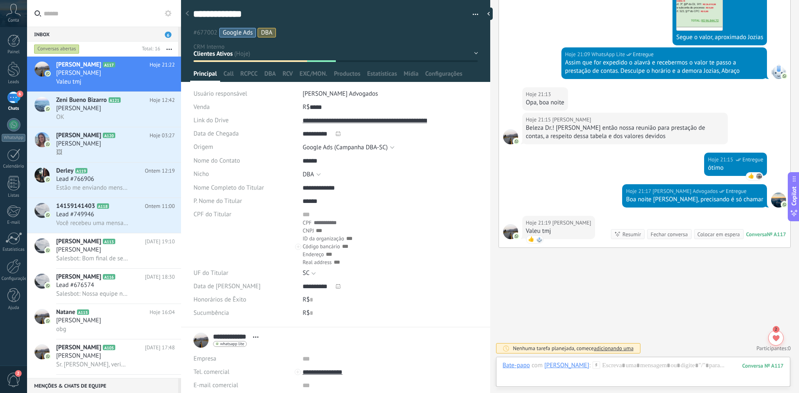
click at [0, 0] on div "1.1.B) Cadastro 1.2.B) AJG (BOT) Preencher Automação Fazer Petição ou Notificaç…" at bounding box center [0, 0] width 0 height 0
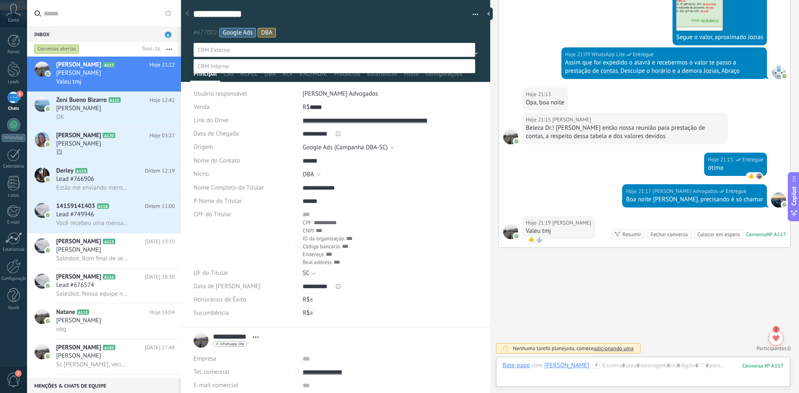
scroll to position [16, 0]
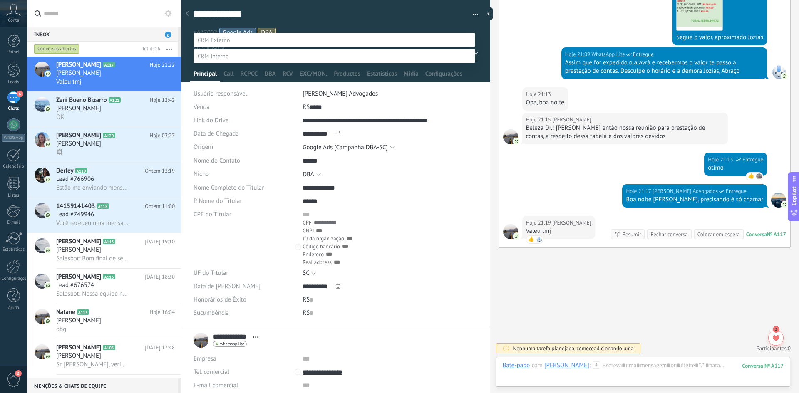
click at [108, 321] on div at bounding box center [413, 186] width 772 height 393
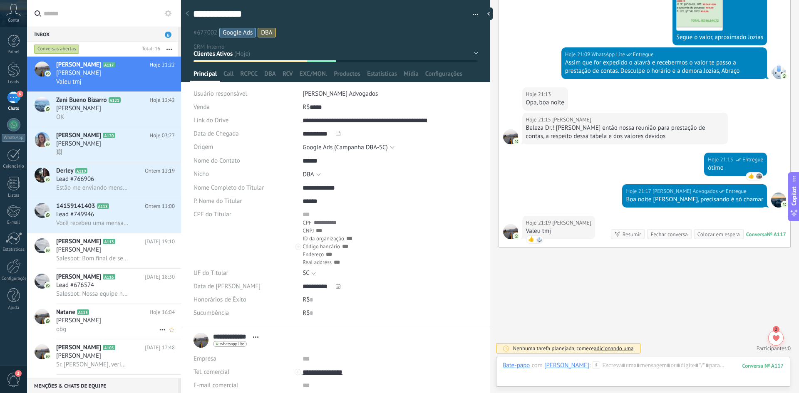
click at [92, 316] on icon at bounding box center [96, 312] width 8 height 8
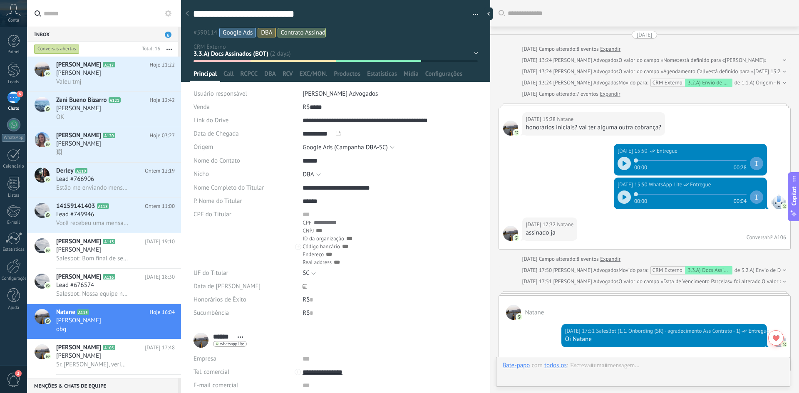
scroll to position [849, 0]
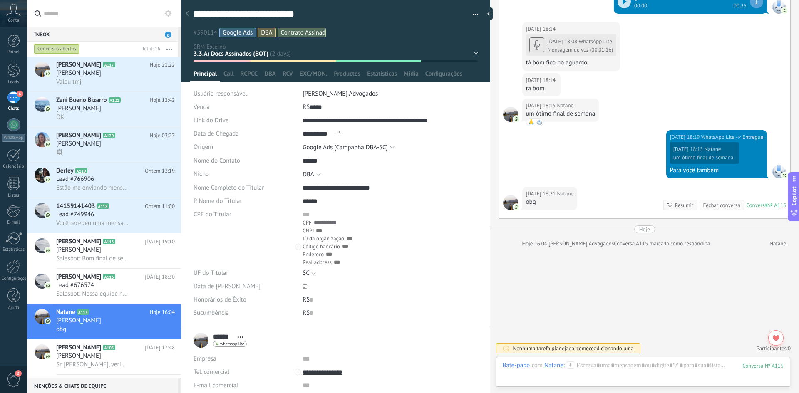
click at [0, 0] on div "1.1.A) Origem - Nome - Nicho 1.2.A) Qualificação (OBG) 2.1.A) Agendar Call 2.2.…" at bounding box center [0, 0] width 0 height 0
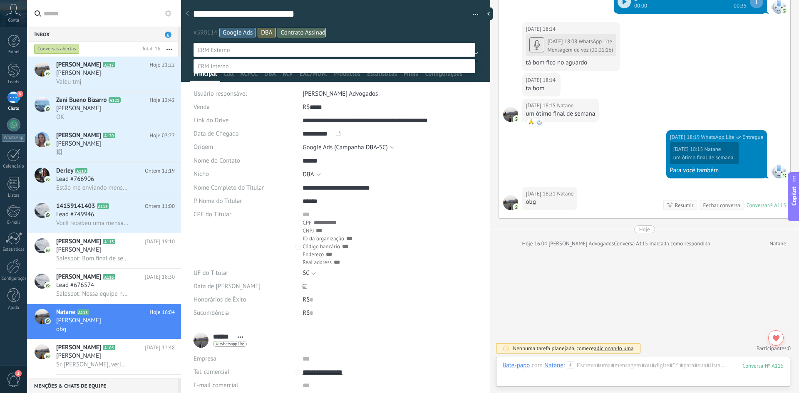
click at [0, 0] on label "2.3.A) Call Realizada" at bounding box center [0, 0] width 0 height 0
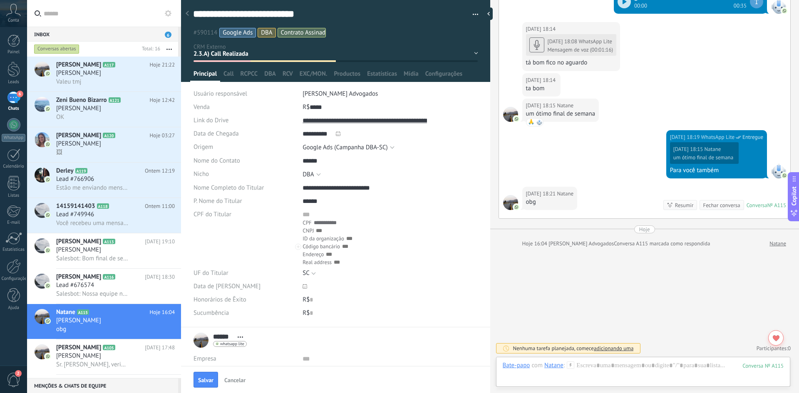
scroll to position [0, 0]
click at [205, 381] on span "Salvar" at bounding box center [205, 380] width 15 height 6
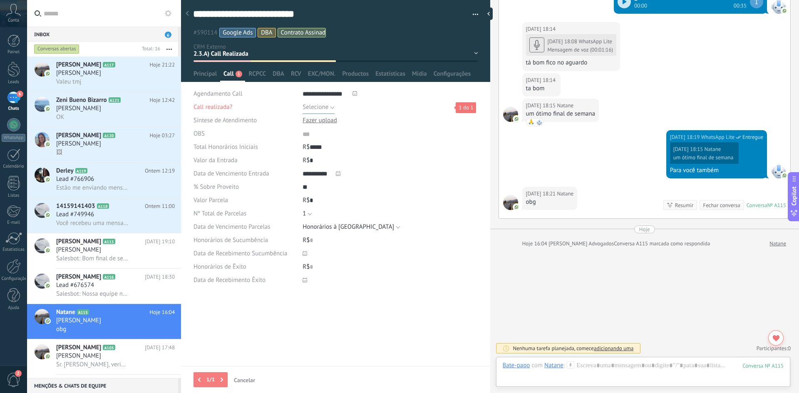
click at [318, 106] on span "Selecione" at bounding box center [315, 107] width 26 height 8
click at [319, 123] on span "Sim" at bounding box center [381, 122] width 177 height 8
click at [208, 375] on button "Salvar" at bounding box center [205, 380] width 25 height 16
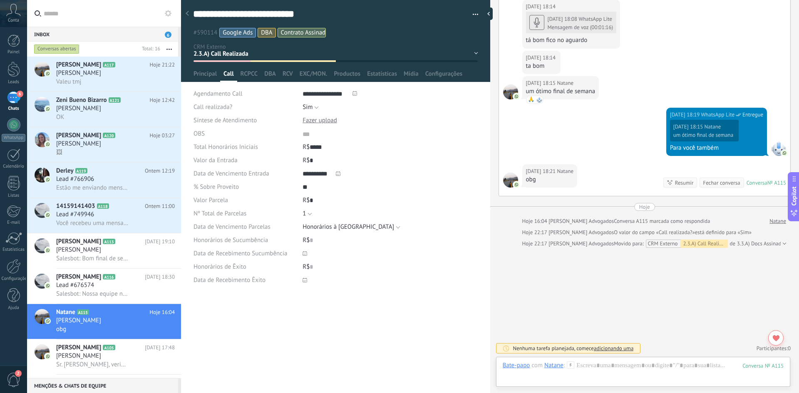
click at [0, 0] on div "1.1.A) Origem - Nome - Nicho 1.2.A) Qualificação (OBG) 2.1.A) Agendar Call 2.2.…" at bounding box center [0, 0] width 0 height 0
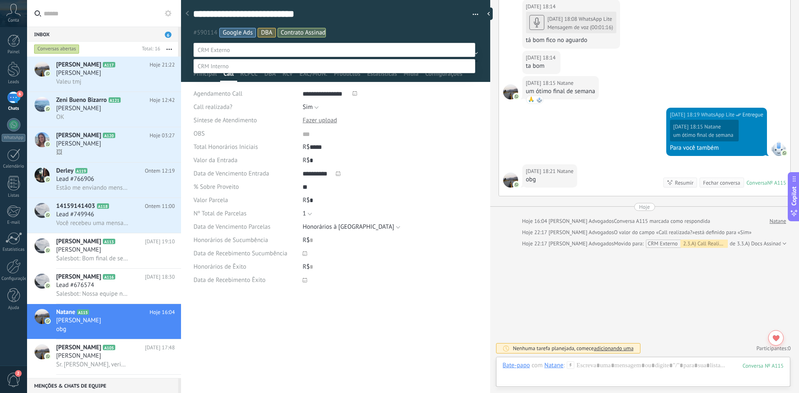
click at [767, 60] on div at bounding box center [413, 196] width 772 height 393
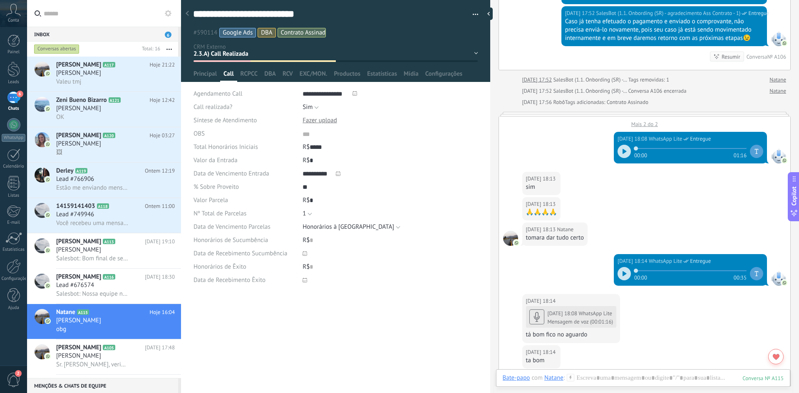
scroll to position [580, 0]
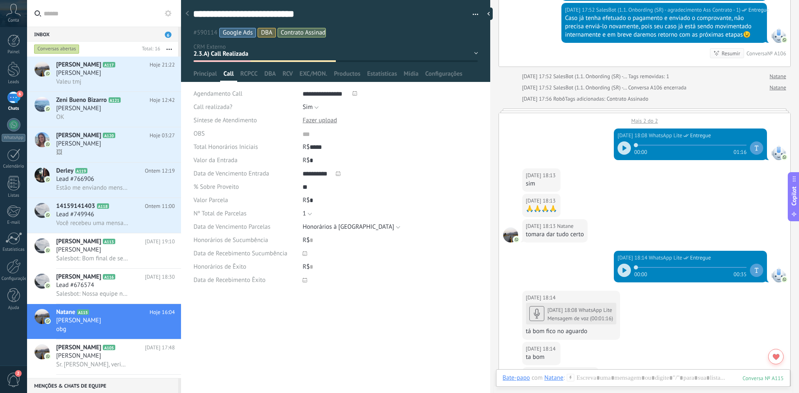
click at [0, 0] on div "1.1.A) Origem - Nome - Nicho 1.2.A) Qualificação (OBG) 2.1.A) Agendar Call 2.2.…" at bounding box center [0, 0] width 0 height 0
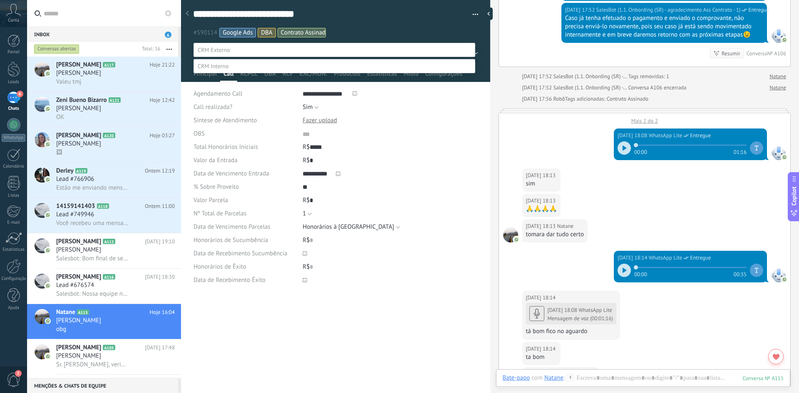
click at [0, 0] on label "3.4.a) Entrada Faturada (OBG)" at bounding box center [0, 0] width 0 height 0
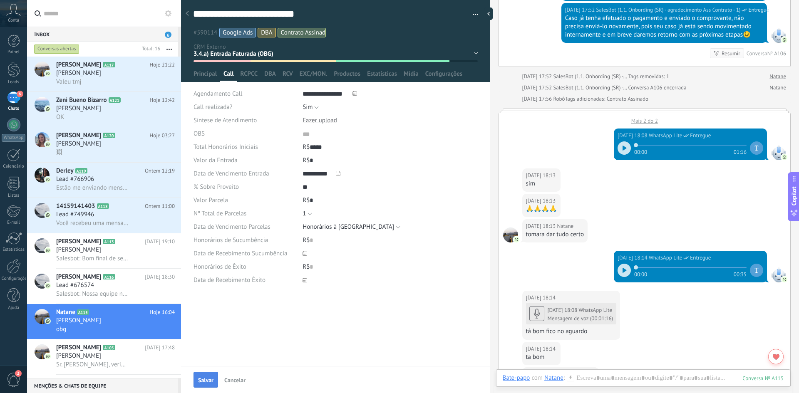
click at [210, 382] on span "Salvar" at bounding box center [205, 380] width 15 height 6
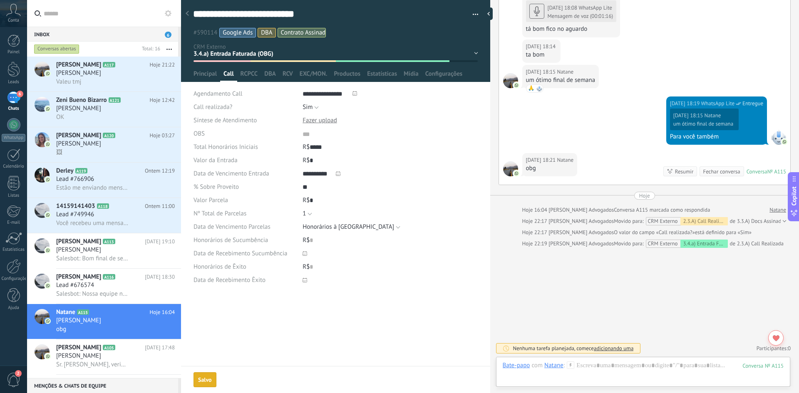
scroll to position [894, 0]
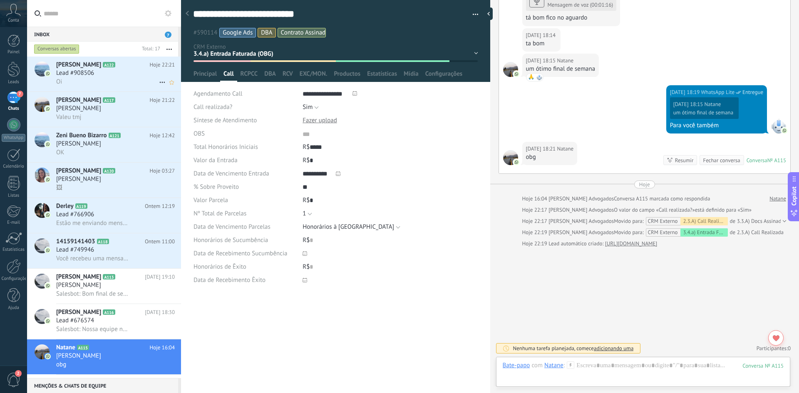
click at [87, 69] on span "[PERSON_NAME]" at bounding box center [78, 65] width 45 height 8
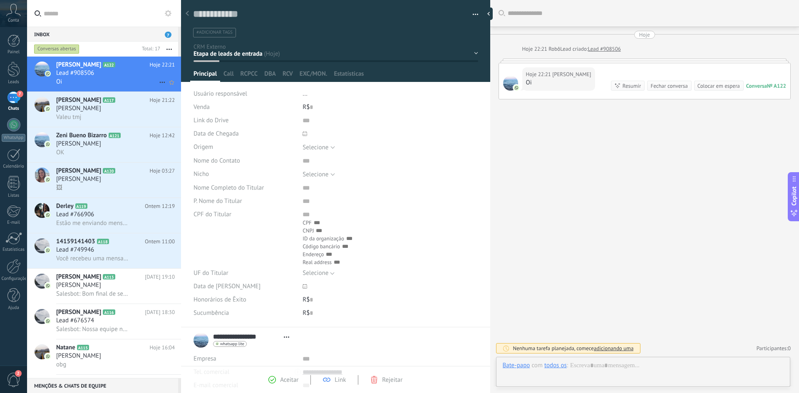
type textarea "**********"
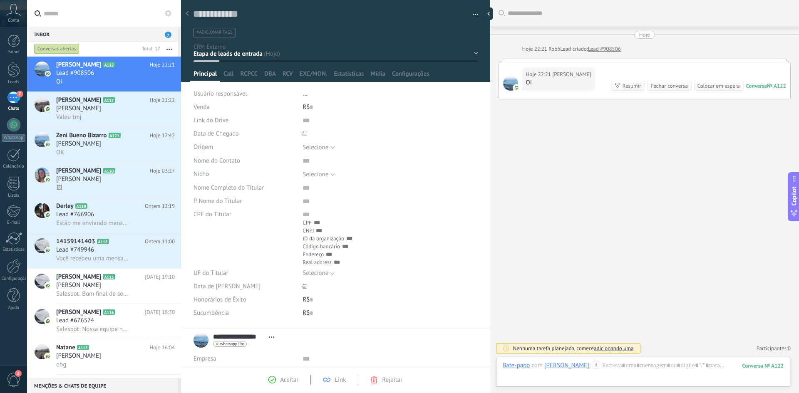
click at [303, 134] on icon at bounding box center [304, 133] width 5 height 5
type input "**********"
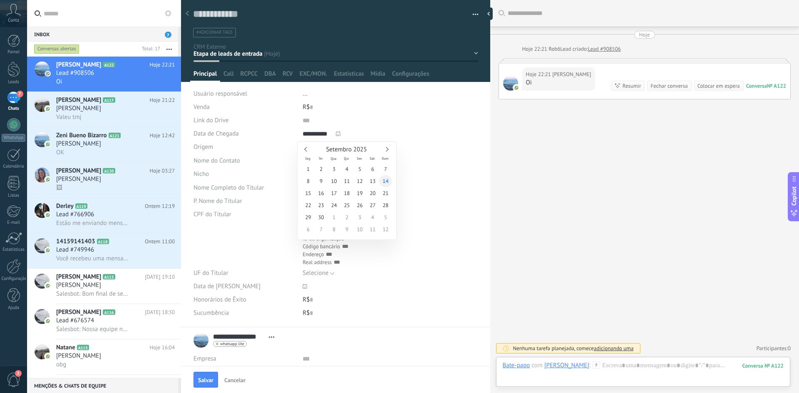
click at [383, 180] on span "14" at bounding box center [385, 181] width 13 height 12
click at [314, 146] on div "Selecione" at bounding box center [315, 147] width 26 height 6
click at [337, 224] on label "Adv. em Off" at bounding box center [382, 222] width 189 height 15
click at [274, 174] on div "Nicho" at bounding box center [244, 174] width 103 height 13
click at [307, 163] on input "text" at bounding box center [364, 160] width 124 height 13
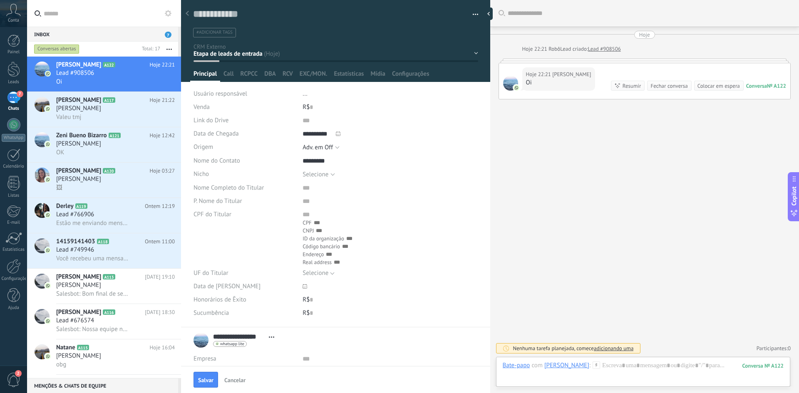
type input "********"
click at [244, 6] on div "Salvar e criar Imprimir Gerenciar tags Exportar para o Excel" at bounding box center [335, 16] width 309 height 43
click at [245, 10] on textarea at bounding box center [329, 14] width 273 height 13
type textarea "*"
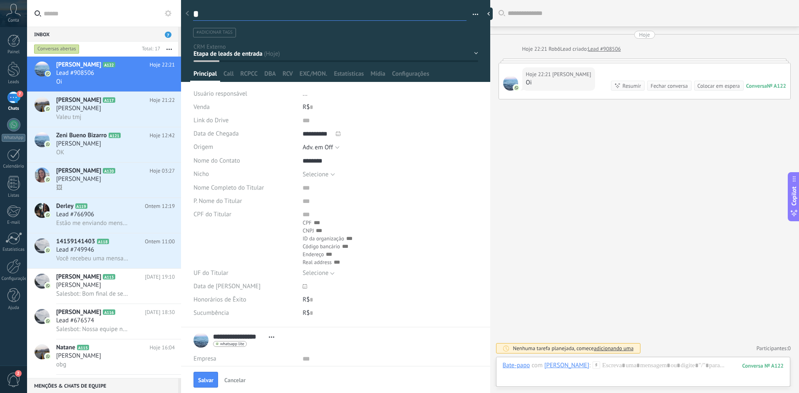
type textarea "**"
type textarea "***"
type textarea "****"
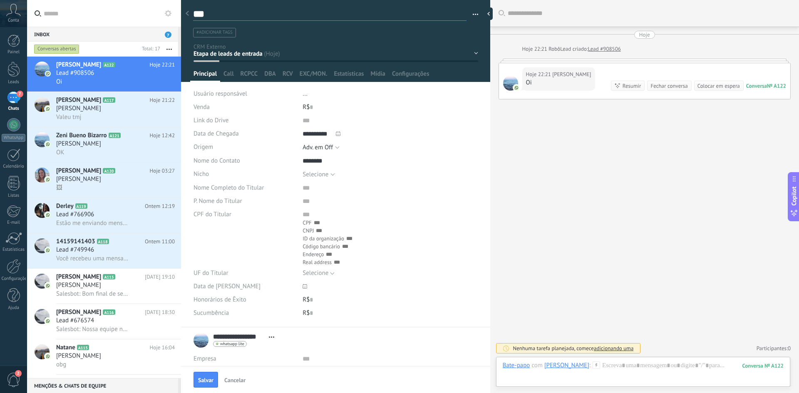
type textarea "****"
type textarea "*****"
type textarea "******"
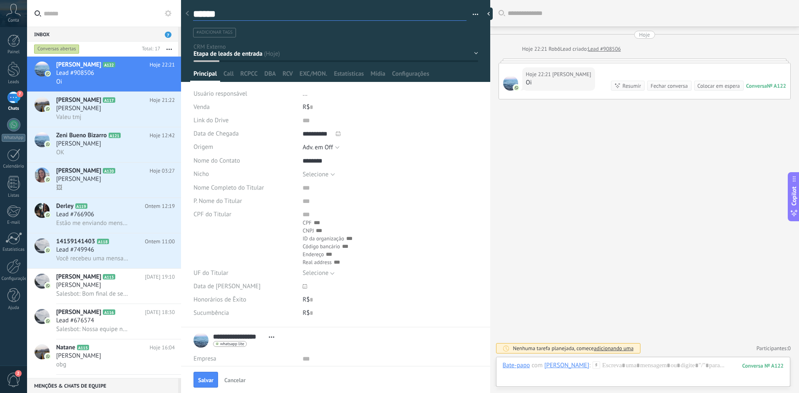
type textarea "*******"
type textarea "********"
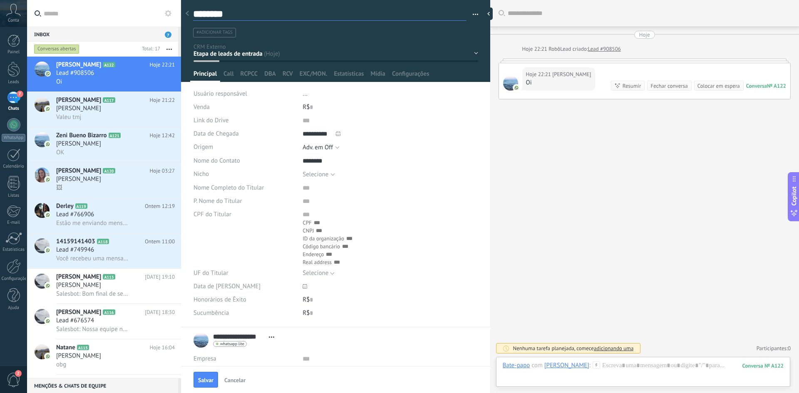
type textarea "********"
type textarea "**********"
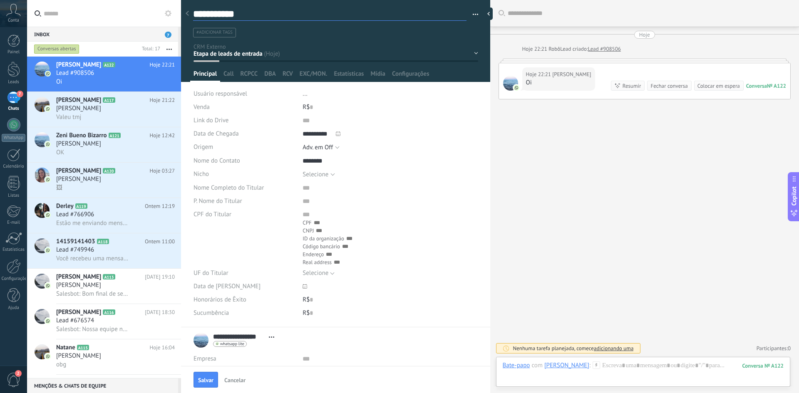
type textarea "**********"
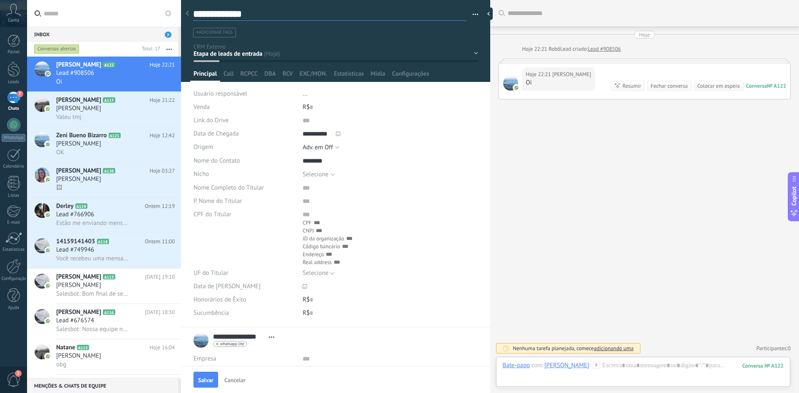
type textarea "**********"
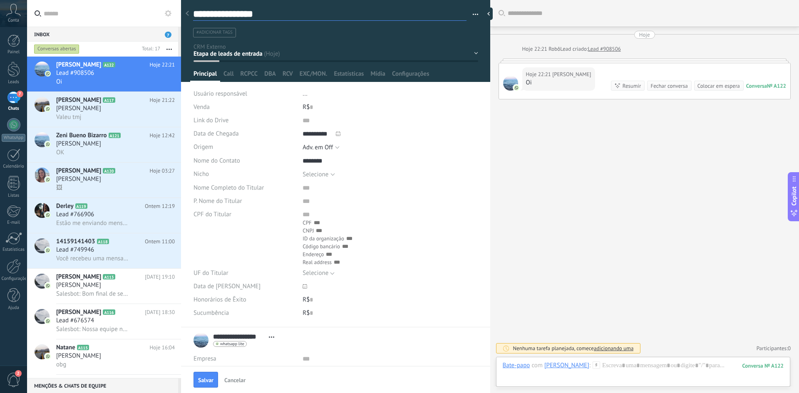
type textarea "**********"
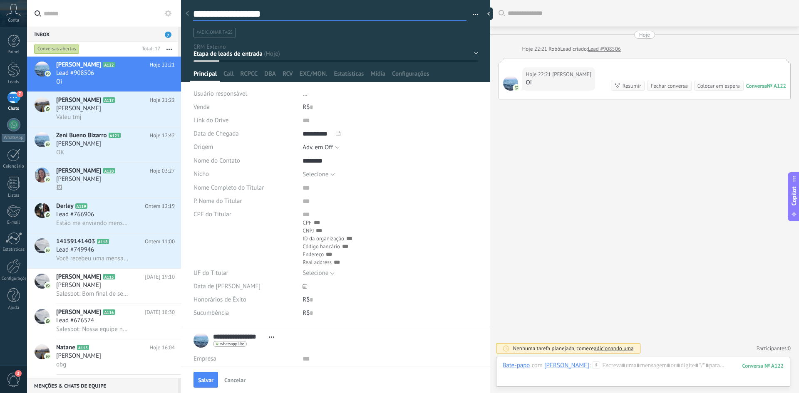
type textarea "**********"
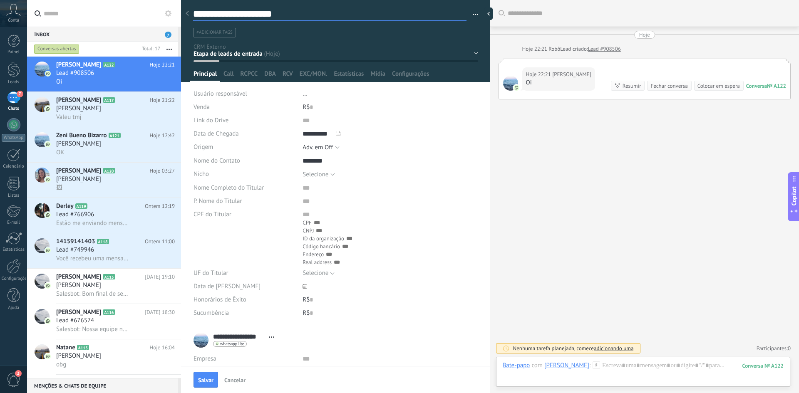
type textarea "**********"
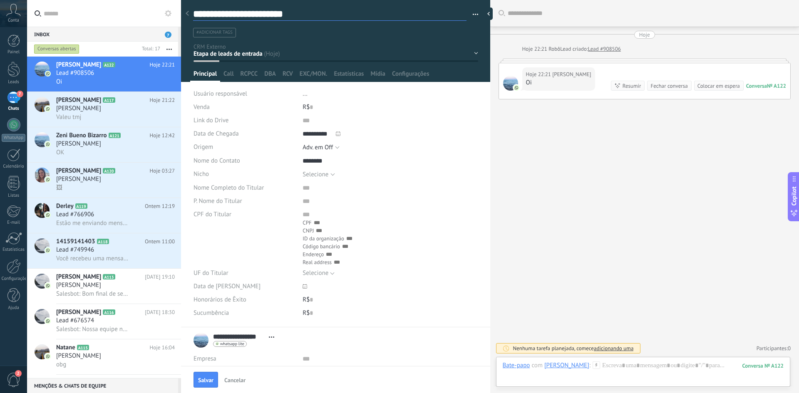
drag, startPoint x: 326, startPoint y: 15, endPoint x: 182, endPoint y: 20, distance: 144.0
click at [182, 20] on div "Inbox 7 Conversas abertas Total: 17 Silenciar Ações múltiplas" at bounding box center [399, 196] width 799 height 393
type textarea "**********"
click at [322, 176] on div "Selecione" at bounding box center [315, 174] width 26 height 6
click at [320, 244] on label "EXC/MON." at bounding box center [382, 249] width 189 height 15
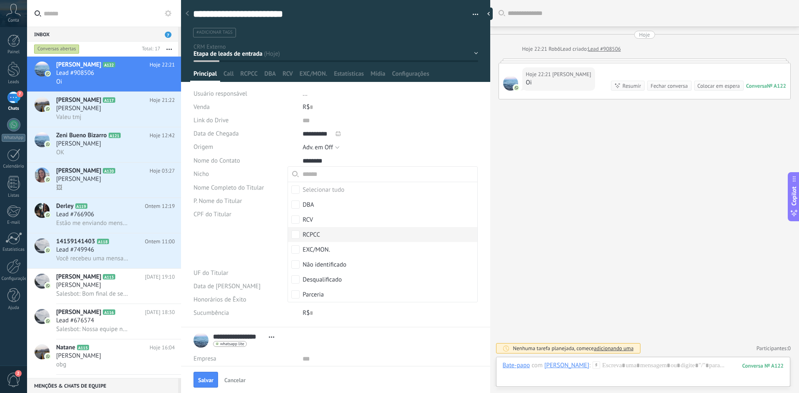
click at [243, 235] on div "CPF do Titular CPF CNPJ ID da organização Código bancário Endereço Real address" at bounding box center [335, 237] width 285 height 59
click at [316, 187] on input "text" at bounding box center [364, 187] width 124 height 13
paste input "**********"
type input "**********"
click at [322, 196] on input "text" at bounding box center [364, 201] width 124 height 13
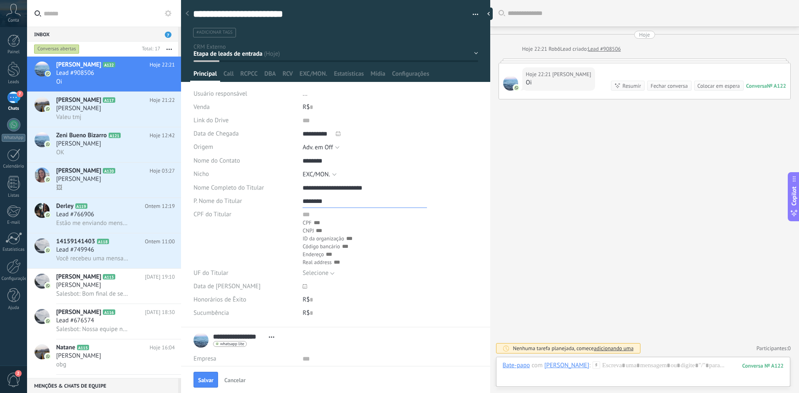
type input "********"
click at [320, 223] on input "text" at bounding box center [376, 223] width 124 height 8
type input "**********"
click at [257, 231] on div "**********" at bounding box center [335, 237] width 285 height 59
click at [318, 276] on span "Selecione" at bounding box center [315, 273] width 26 height 8
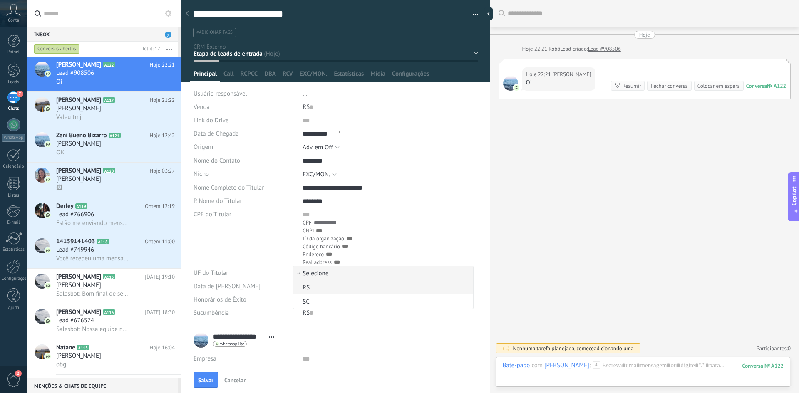
click at [312, 284] on span "RS" at bounding box center [381, 288] width 177 height 8
click at [265, 263] on div "**********" at bounding box center [335, 237] width 285 height 59
click at [302, 286] on icon at bounding box center [304, 286] width 5 height 5
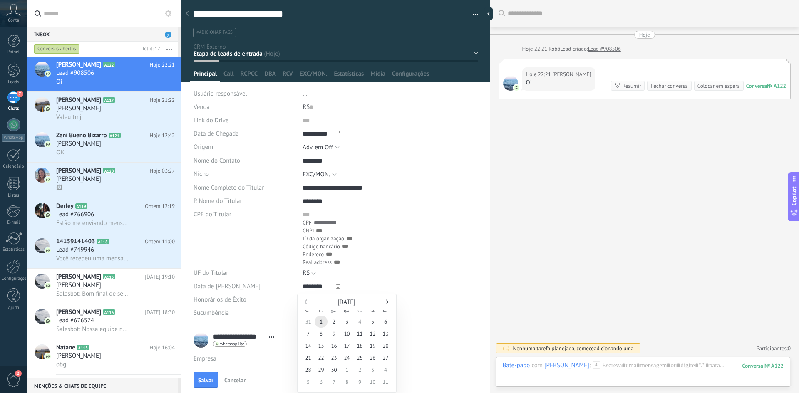
type input "**********"
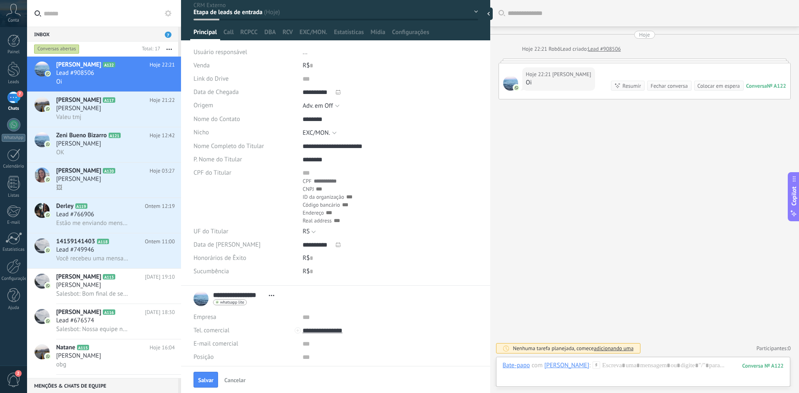
scroll to position [0, 0]
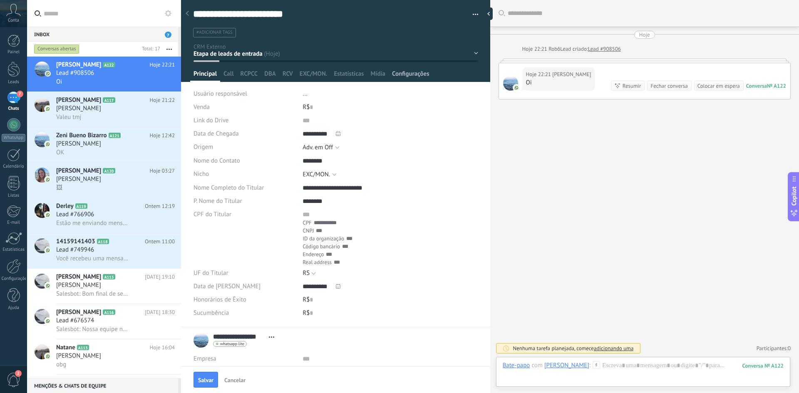
click at [417, 75] on span "Configurações" at bounding box center [410, 76] width 37 height 12
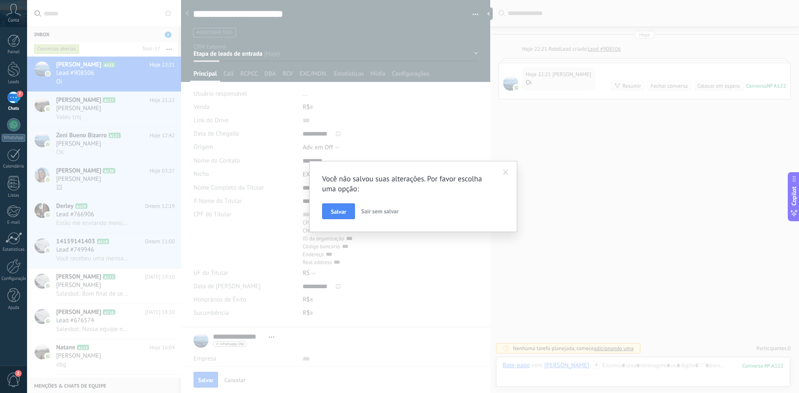
click at [338, 209] on span "Salvar" at bounding box center [338, 212] width 15 height 6
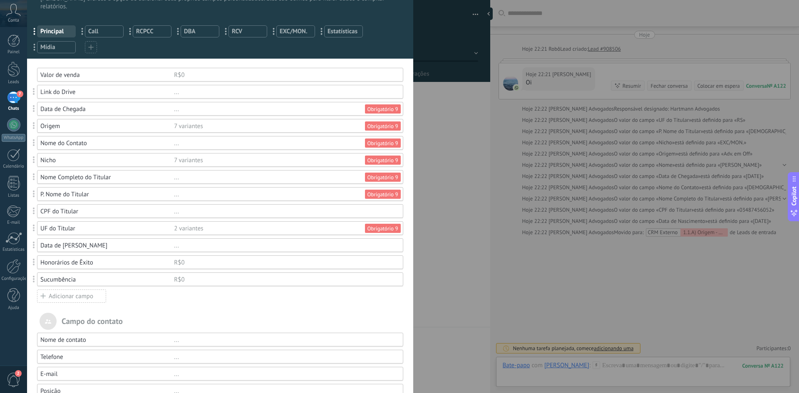
scroll to position [42, 0]
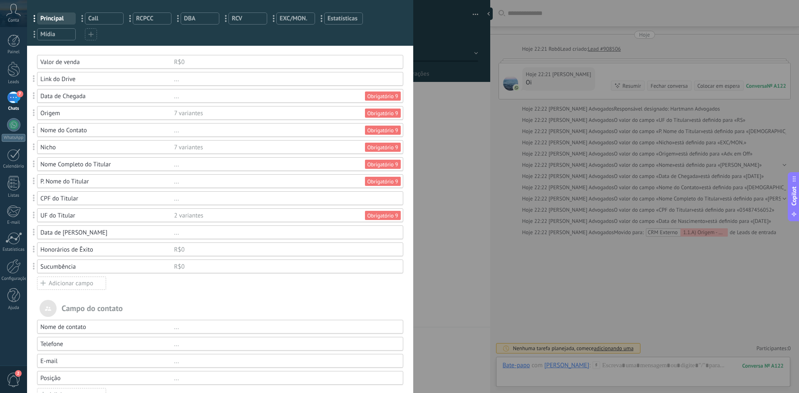
click at [150, 257] on div "Valor de venda R$0 Link do Drive ... Data de Chegada ... Obrigatório 9 Origem 7…" at bounding box center [220, 172] width 366 height 235
click at [153, 255] on div "Honorários de Êxito R$0" at bounding box center [220, 250] width 366 height 14
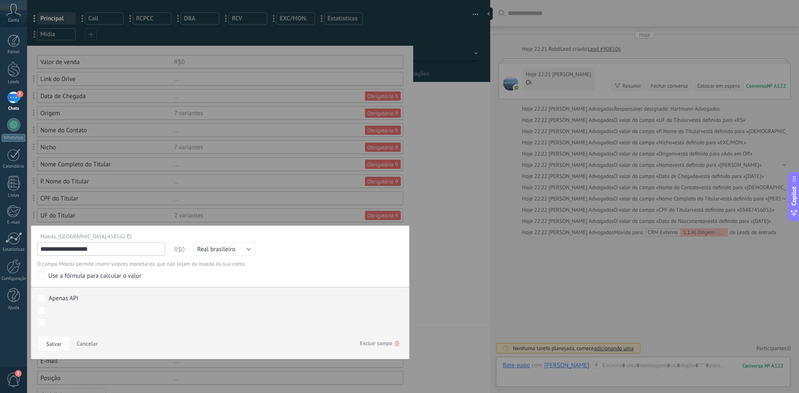
click at [385, 341] on span "Excluir campo" at bounding box center [379, 343] width 39 height 15
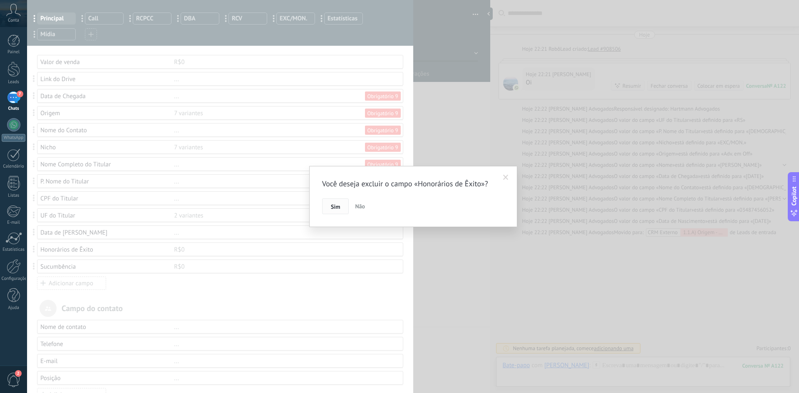
click at [334, 208] on span "Sim" at bounding box center [335, 207] width 9 height 6
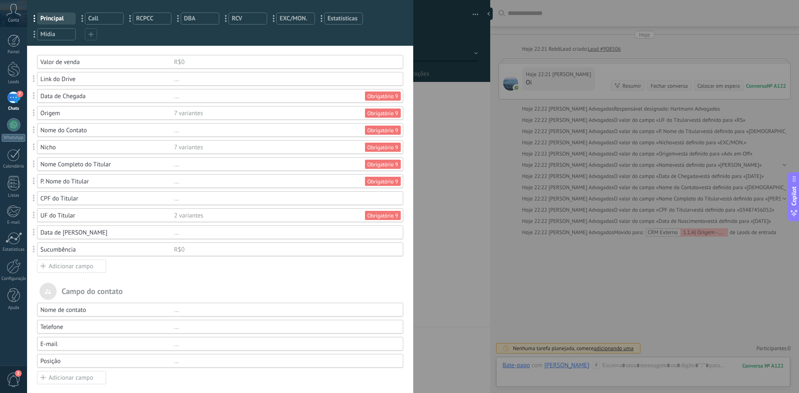
click at [264, 247] on div "R$0" at bounding box center [284, 250] width 221 height 8
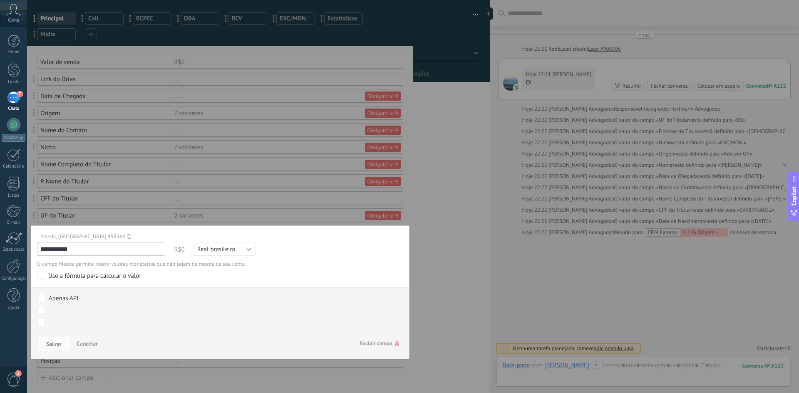
click at [365, 343] on span "Excluir campo" at bounding box center [379, 343] width 39 height 15
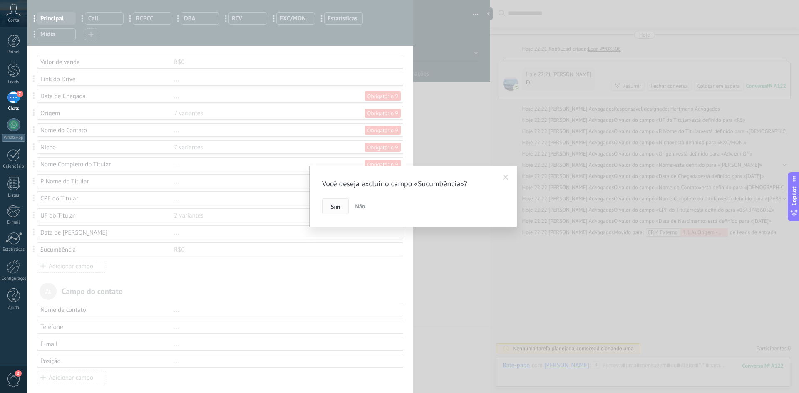
click at [332, 207] on span "Sim" at bounding box center [335, 207] width 9 height 6
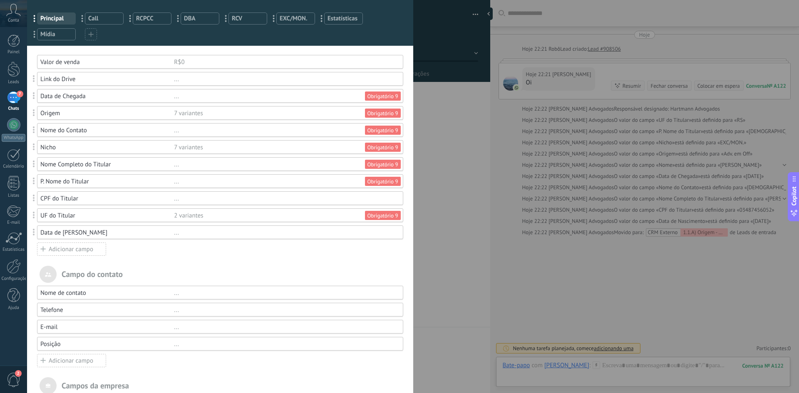
click at [451, 88] on div "Campos e grupos Kommo oferece a opção de adicionar seus próprios campos persona…" at bounding box center [413, 196] width 772 height 393
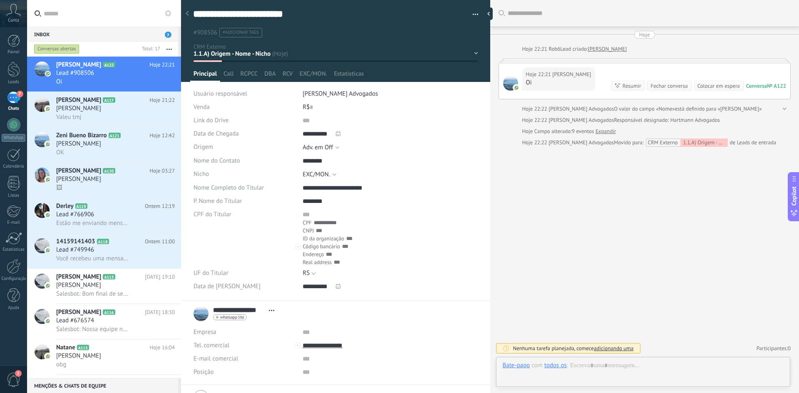
scroll to position [12, 0]
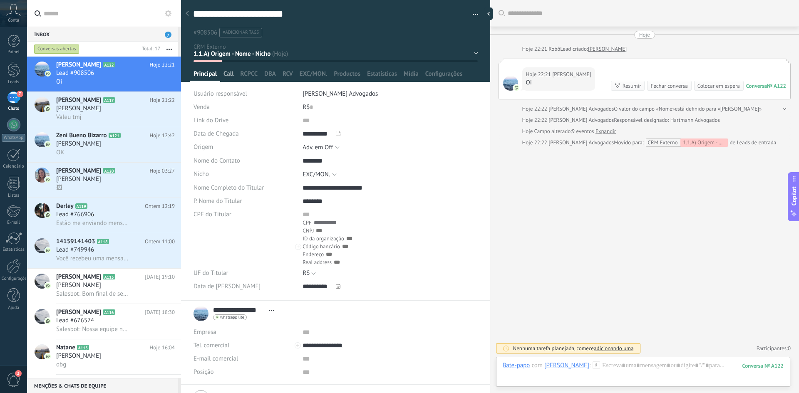
click at [232, 76] on span "Call" at bounding box center [228, 76] width 10 height 12
type textarea "***"
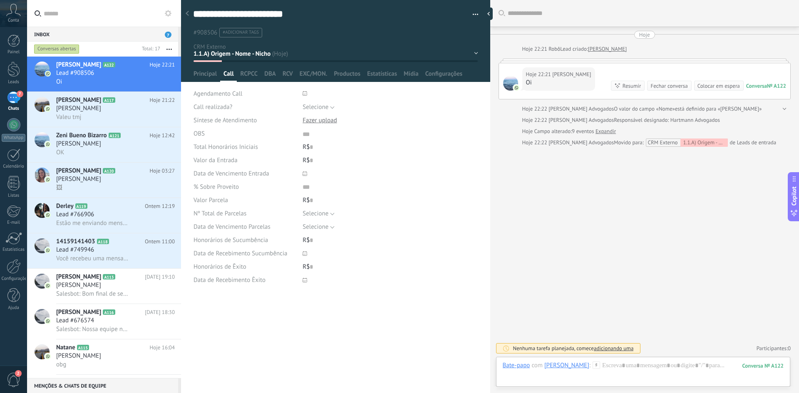
click at [304, 97] on div at bounding box center [304, 93] width 9 height 17
click at [326, 155] on span "16" at bounding box center [325, 153] width 13 height 12
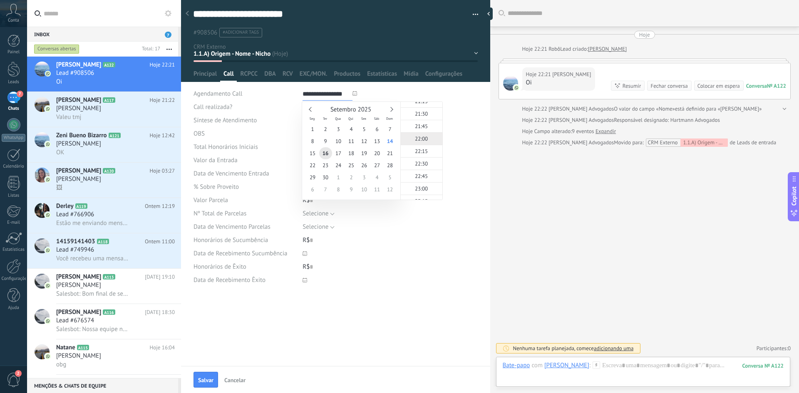
click at [419, 139] on span "22:00" at bounding box center [421, 138] width 13 height 7
type input "**********"
click at [0, 0] on div "1.1.A) Origem - Nome - Nicho 1.2.A) Qualificação (OBG) 2.1.A) Agendar Call 2.2.…" at bounding box center [0, 0] width 0 height 0
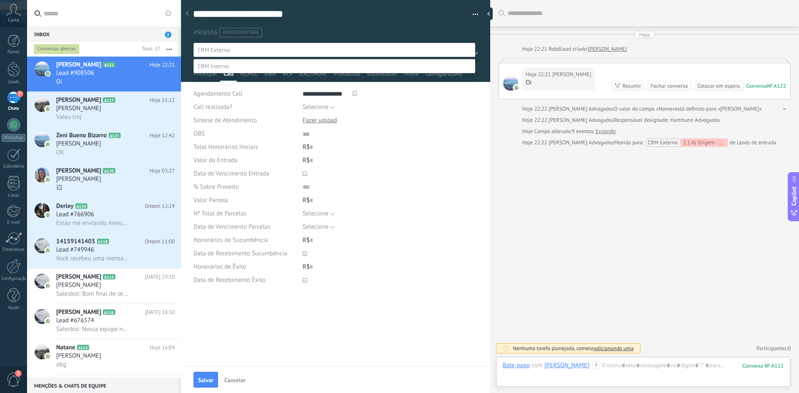
click at [337, 20] on div at bounding box center [413, 196] width 772 height 393
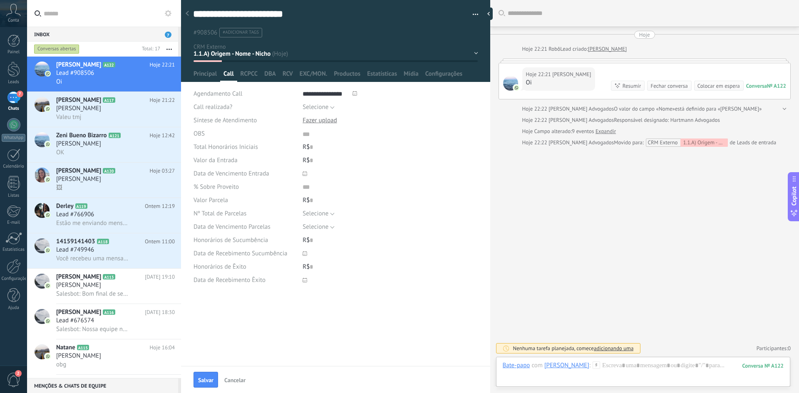
click at [0, 0] on div "1.1.A) Origem - Nome - Nicho 1.2.A) Qualificação (OBG) 2.1.A) Agendar Call 2.2.…" at bounding box center [0, 0] width 0 height 0
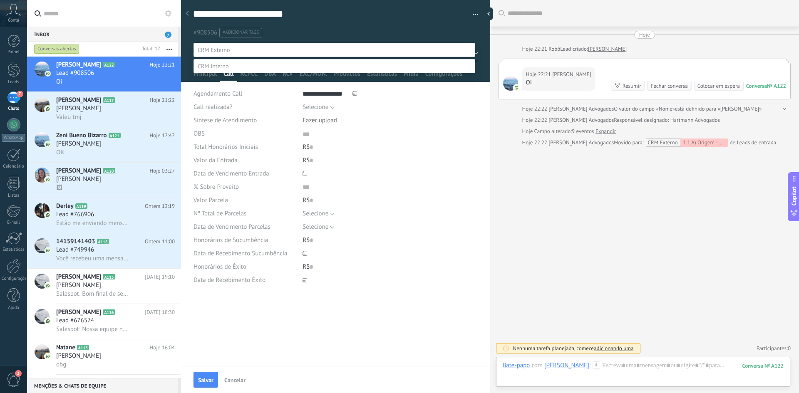
click at [0, 0] on label "1.2.A) Qualificação (OBG)" at bounding box center [0, 0] width 0 height 0
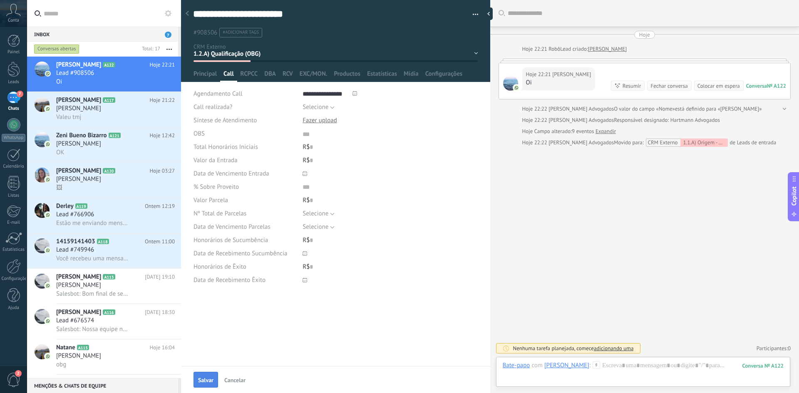
click at [204, 381] on span "Salvar" at bounding box center [205, 380] width 15 height 6
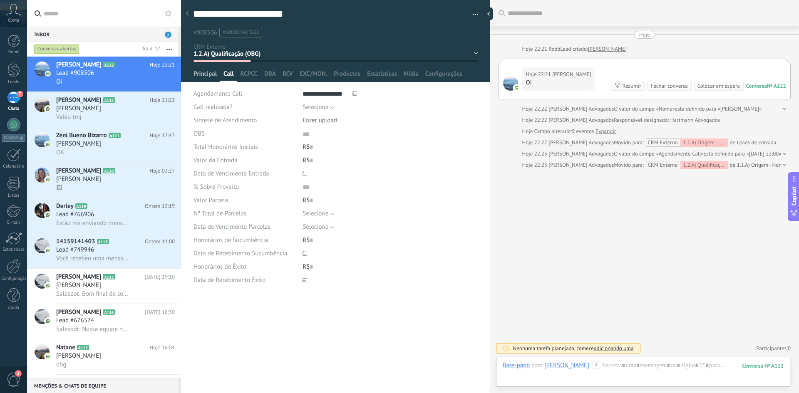
click at [211, 76] on span "Principal" at bounding box center [204, 76] width 23 height 12
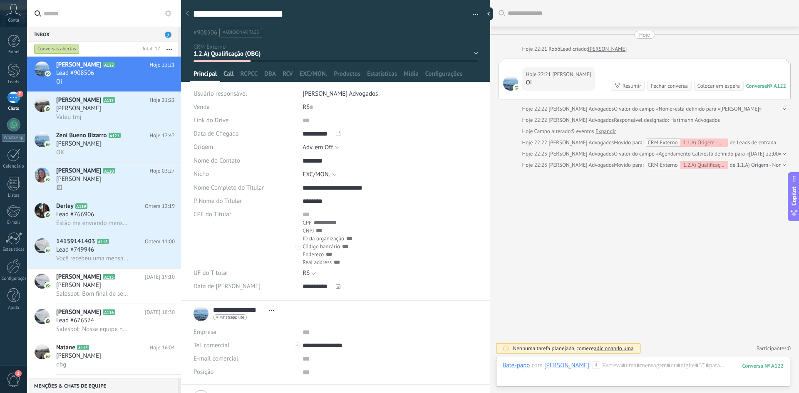
click at [231, 75] on span "Call" at bounding box center [228, 76] width 10 height 12
type textarea "***"
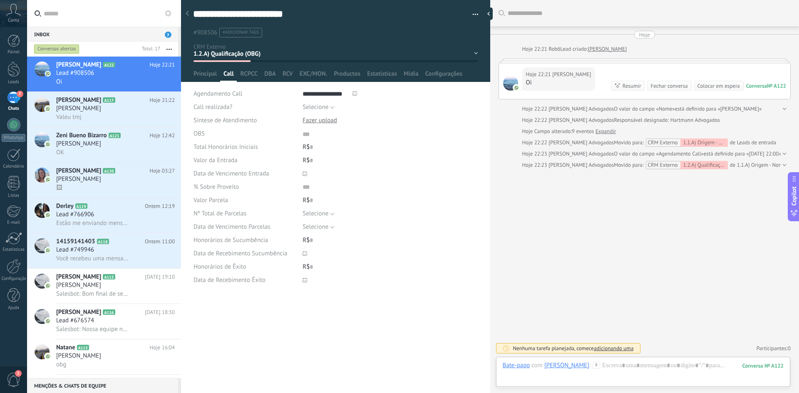
scroll to position [8, 0]
click at [209, 81] on span "Principal" at bounding box center [204, 76] width 23 height 12
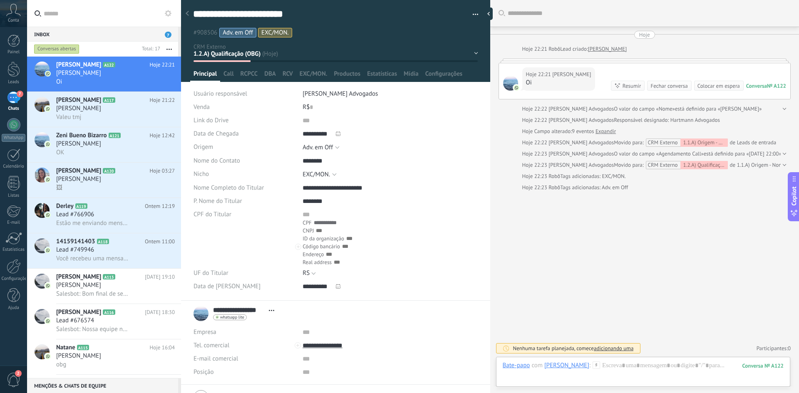
click at [0, 0] on div "1.1.A) Origem - Nome - Nicho 1.2.A) Qualificação (OBG) 2.1.A) Agendar Call 2.2.…" at bounding box center [0, 0] width 0 height 0
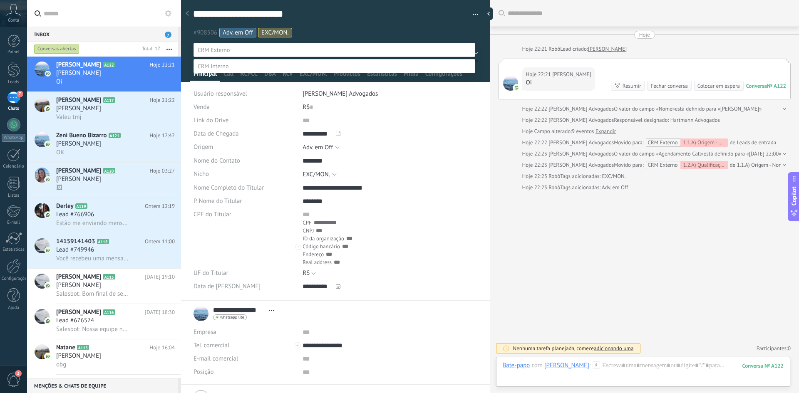
click at [0, 0] on label "2.2.A) Call Agendada" at bounding box center [0, 0] width 0 height 0
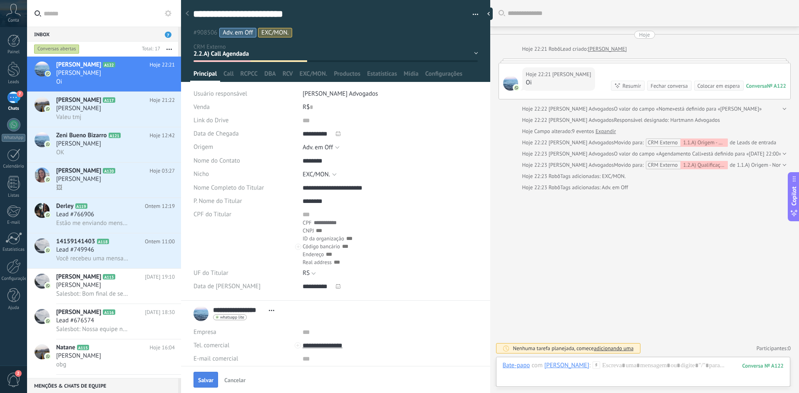
click at [208, 381] on span "Salvar" at bounding box center [205, 380] width 15 height 6
click at [228, 72] on span "Call" at bounding box center [228, 76] width 10 height 12
type textarea "***"
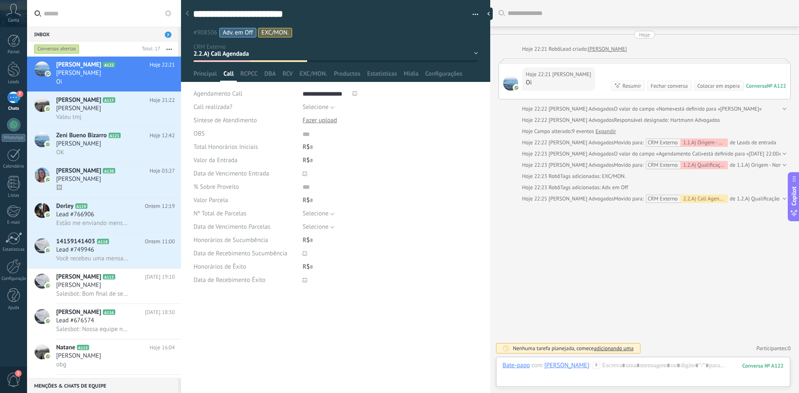
scroll to position [8, 0]
click at [310, 148] on input "text" at bounding box center [310, 147] width 3 height 13
type input "*****"
click at [312, 163] on div "R$ 0" at bounding box center [389, 160] width 175 height 13
type input "***"
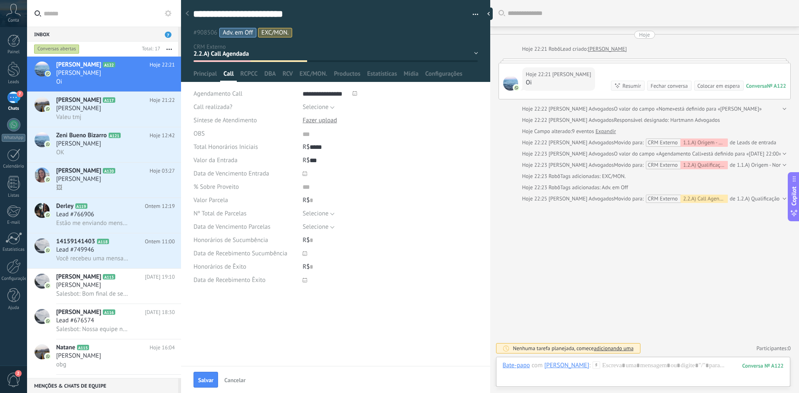
click at [306, 173] on icon at bounding box center [304, 173] width 5 height 5
type input "**********"
click at [322, 234] on span "16" at bounding box center [320, 233] width 13 height 12
click at [309, 191] on input "numeric" at bounding box center [364, 187] width 124 height 13
type input "**"
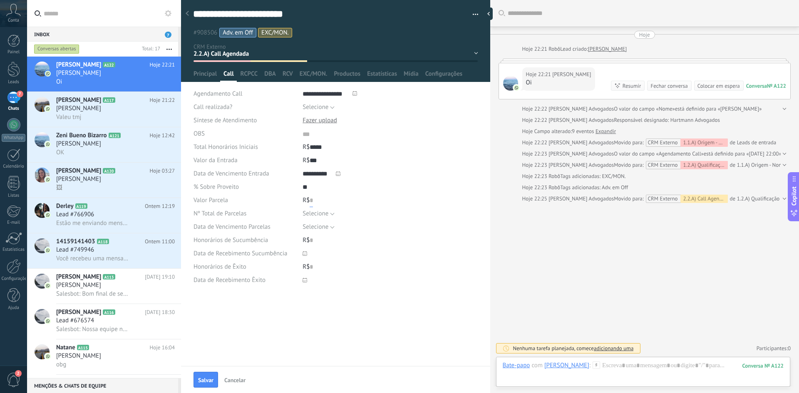
click at [309, 196] on input "text" at bounding box center [310, 200] width 3 height 13
type input "***"
click at [314, 215] on span "Selecione" at bounding box center [315, 214] width 26 height 8
click at [317, 257] on span "5" at bounding box center [381, 257] width 177 height 8
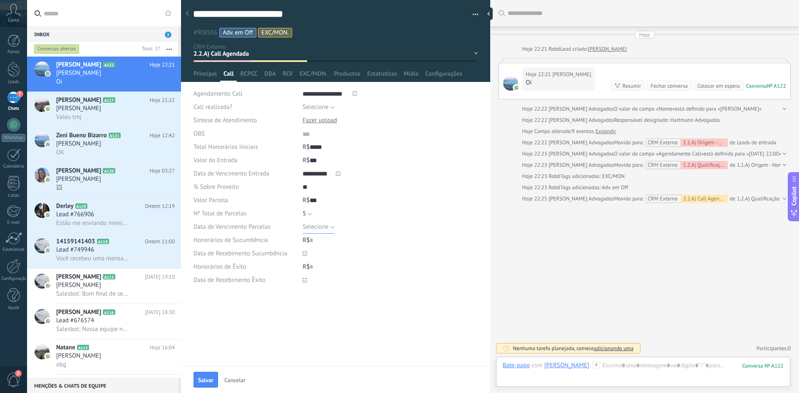
click at [314, 225] on span "Selecione" at bounding box center [315, 227] width 26 height 8
click at [312, 253] on span "20" at bounding box center [381, 256] width 177 height 8
click at [312, 240] on div "R$ 0" at bounding box center [389, 240] width 175 height 13
click at [284, 228] on div "Data de Vencimento Parcelas" at bounding box center [244, 226] width 103 height 13
click at [76, 76] on span "[PERSON_NAME]" at bounding box center [78, 73] width 45 height 8
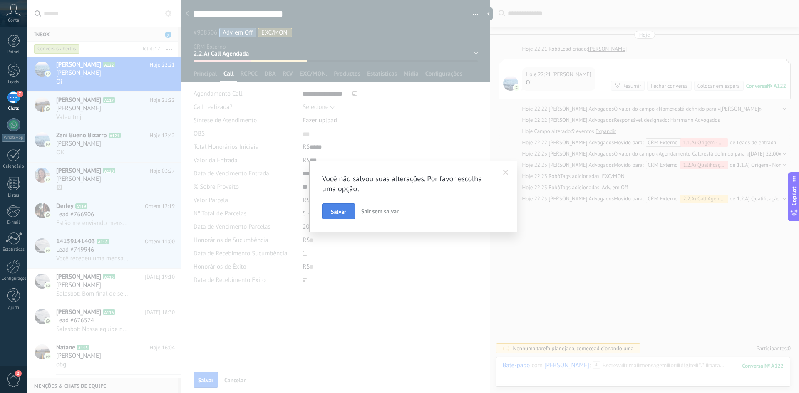
click at [338, 211] on span "Salvar" at bounding box center [338, 212] width 15 height 6
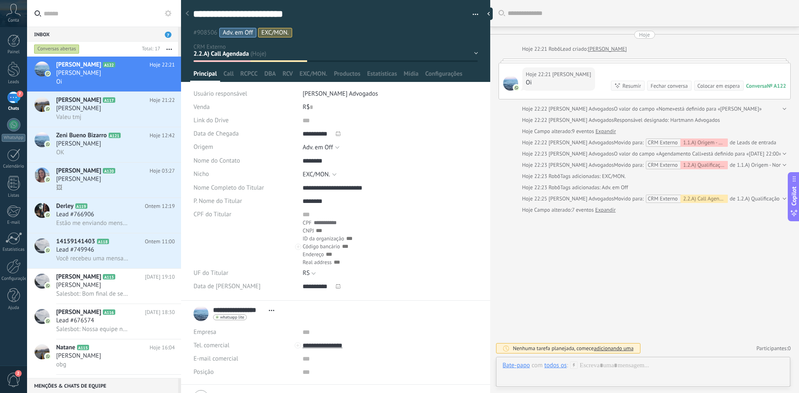
scroll to position [12, 0]
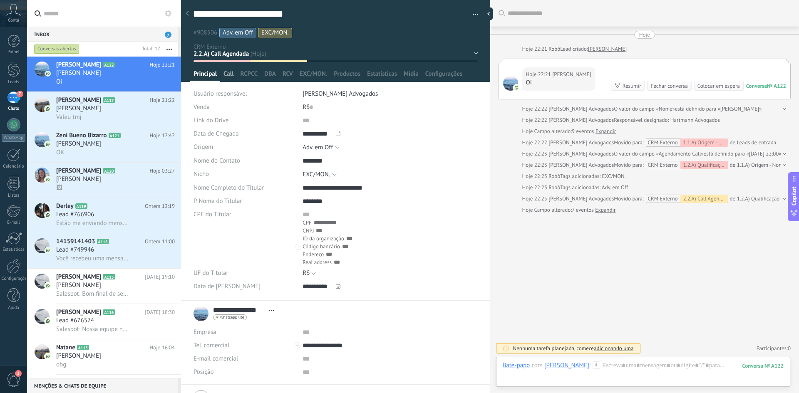
click at [231, 76] on span "Call" at bounding box center [228, 76] width 10 height 12
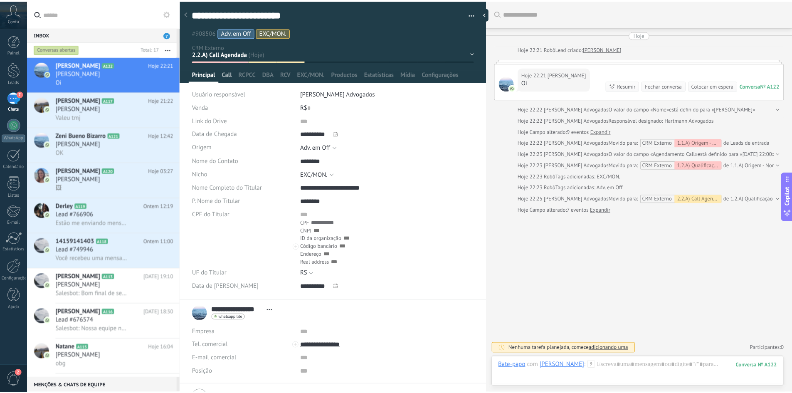
scroll to position [8, 0]
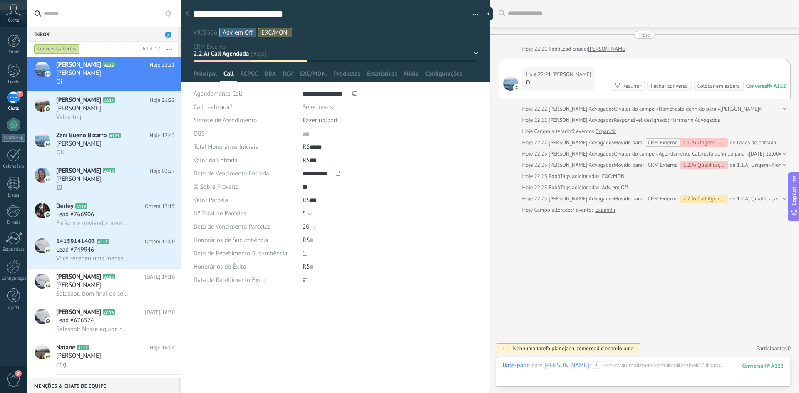
click at [314, 107] on span "Selecione" at bounding box center [315, 107] width 26 height 8
click at [312, 120] on span "Sim" at bounding box center [381, 122] width 177 height 8
click at [314, 105] on button "Sim" at bounding box center [310, 107] width 16 height 13
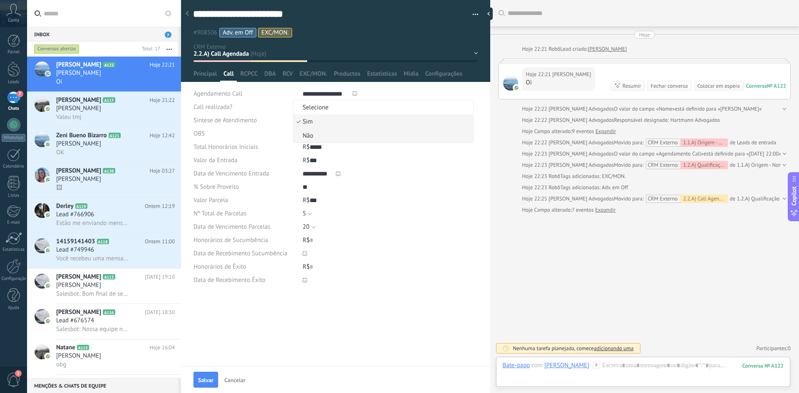
click at [314, 132] on span "Não" at bounding box center [381, 136] width 177 height 8
click at [281, 122] on div "Síntese de Atendimento" at bounding box center [244, 120] width 103 height 13
click at [0, 0] on div "1.1.A) Origem - Nome - Nicho 1.2.A) Qualificação (OBG) 2.1.A) Agendar Call 2.2.…" at bounding box center [0, 0] width 0 height 0
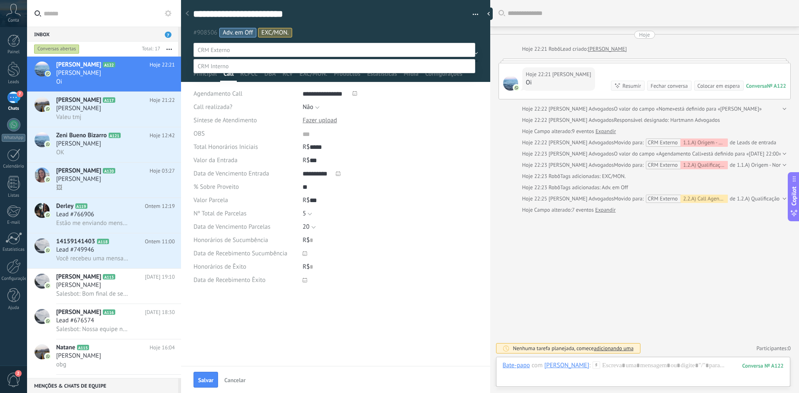
click at [0, 0] on label "2.3.A) Call Realizada" at bounding box center [0, 0] width 0 height 0
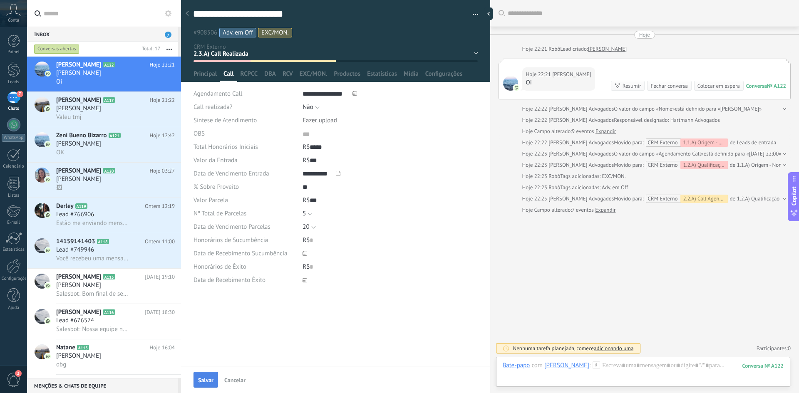
click at [205, 377] on span "Salvar" at bounding box center [205, 380] width 15 height 6
click at [0, 0] on div "1.1.A) Origem - Nome - Nicho 1.2.A) Qualificação (OBG) 2.1.A) Agendar Call 2.2.…" at bounding box center [0, 0] width 0 height 0
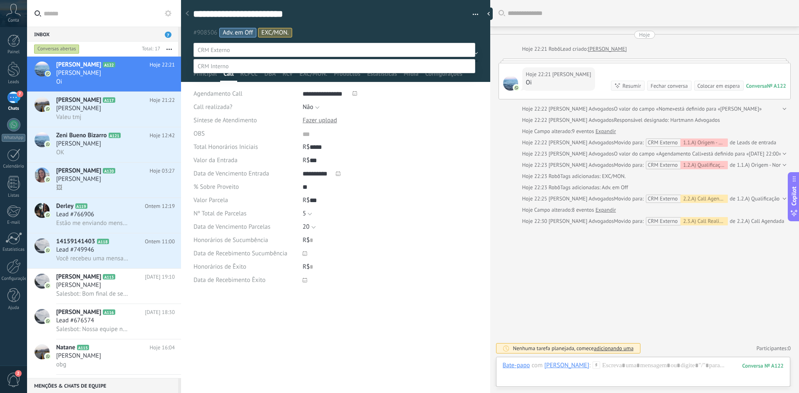
click at [0, 0] on label "3.4.a) Entrada Faturada (OBG)" at bounding box center [0, 0] width 0 height 0
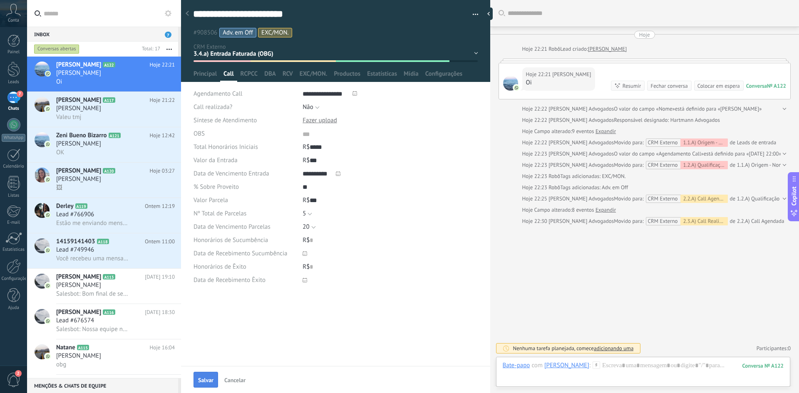
click at [202, 380] on span "Salvar" at bounding box center [205, 380] width 15 height 6
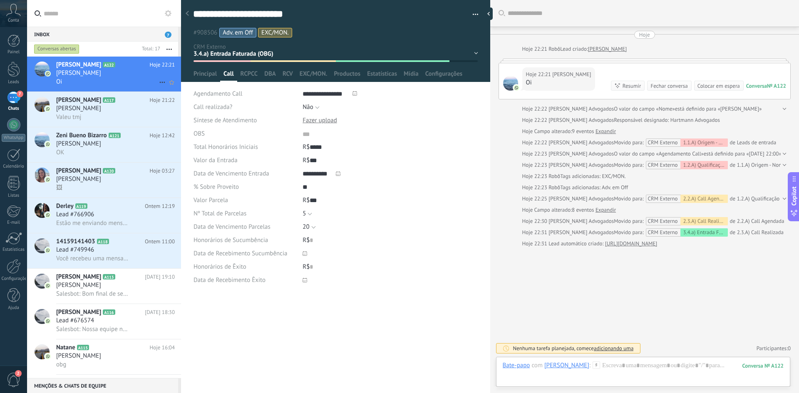
click at [159, 79] on icon at bounding box center [162, 82] width 10 height 10
click at [87, 71] on div at bounding box center [399, 196] width 799 height 393
click at [469, 12] on button "button" at bounding box center [472, 14] width 12 height 12
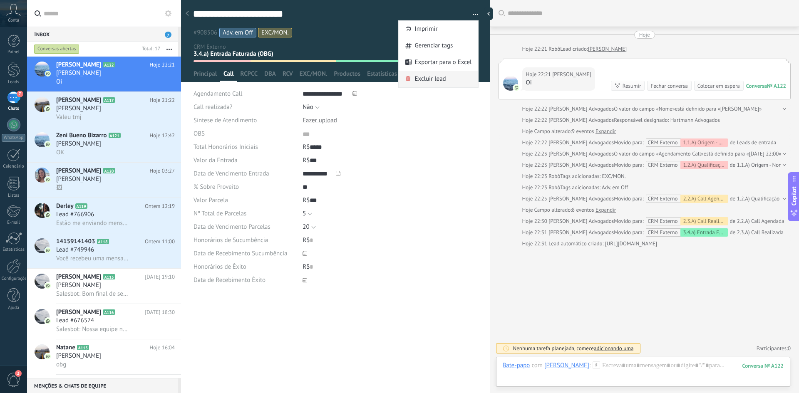
click at [444, 77] on div "Excluir lead" at bounding box center [437, 79] width 79 height 17
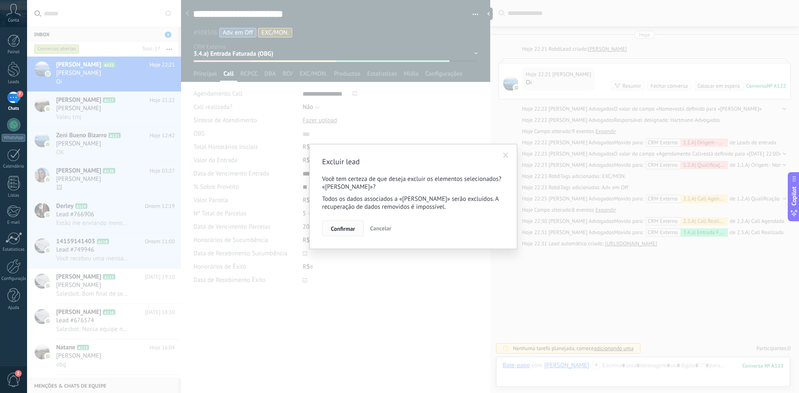
click at [350, 234] on button "Confirmar" at bounding box center [343, 228] width 42 height 16
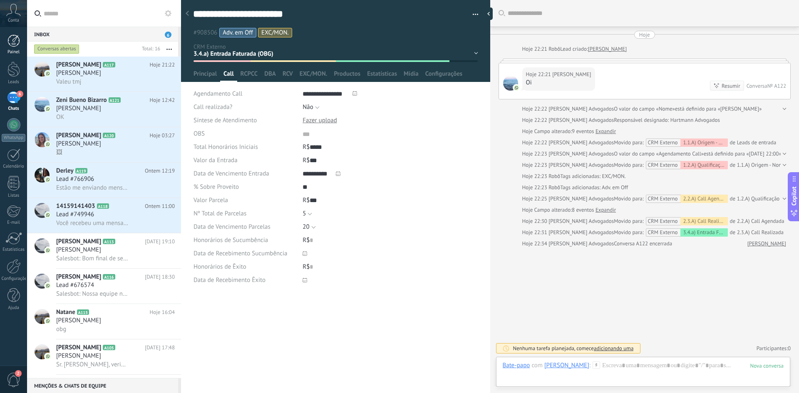
click at [17, 45] on div at bounding box center [13, 41] width 12 height 12
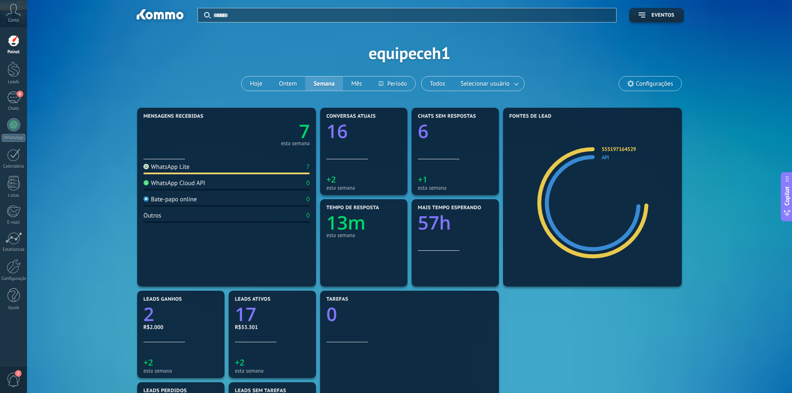
scroll to position [125, 0]
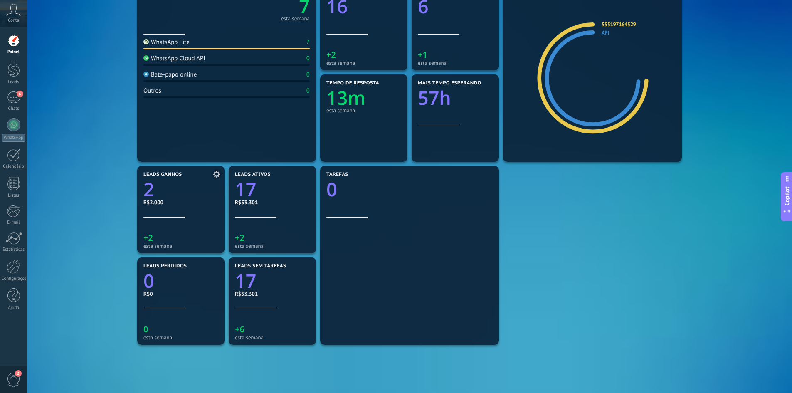
click at [173, 188] on icon "2" at bounding box center [181, 187] width 75 height 19
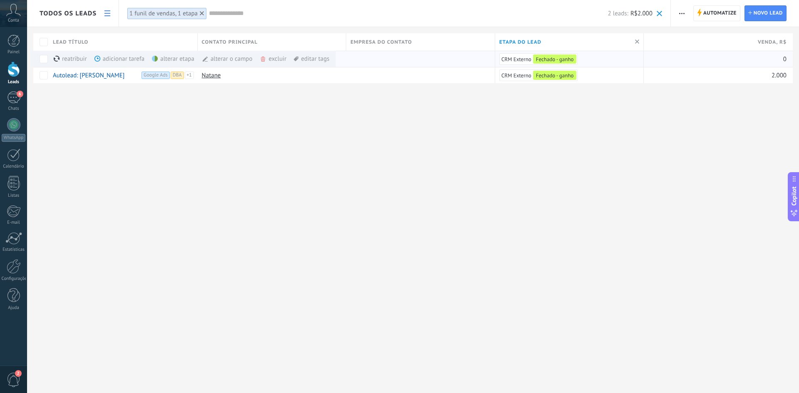
click at [270, 60] on div "excluir mais" at bounding box center [288, 59] width 57 height 16
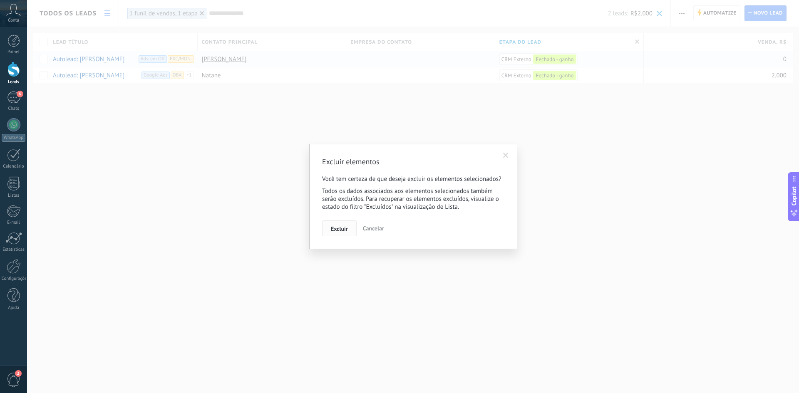
click at [337, 230] on span "Excluir" at bounding box center [339, 229] width 17 height 6
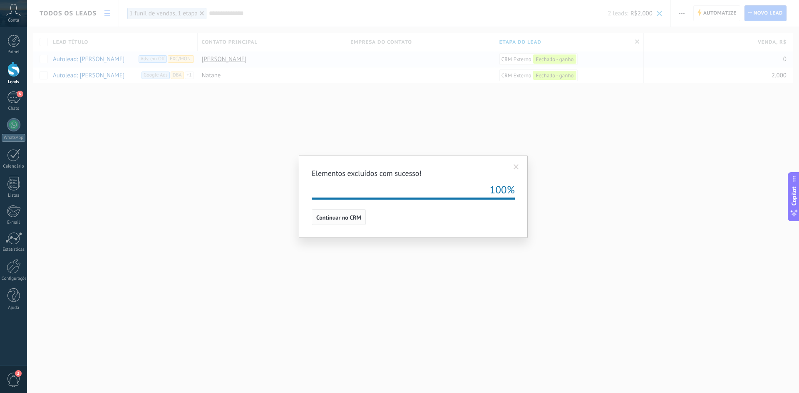
click at [328, 219] on span "Continuar no CRM" at bounding box center [338, 218] width 45 height 6
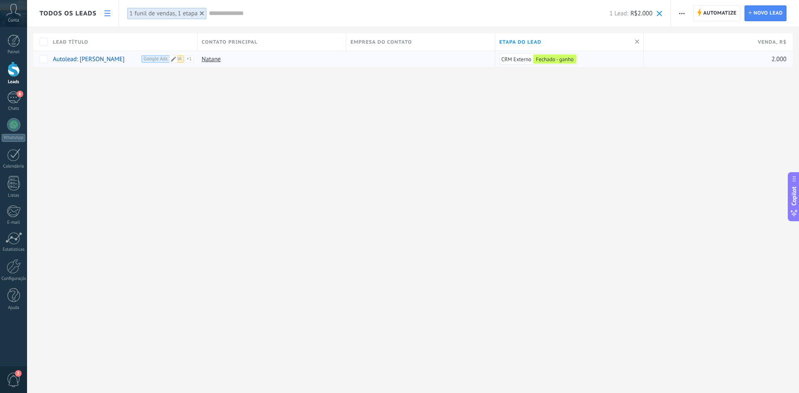
click at [136, 63] on div "Autolead: [PERSON_NAME] Google Ads DBA Contrato Assinado" at bounding box center [122, 59] width 146 height 16
click at [124, 61] on link "Autolead: [PERSON_NAME]" at bounding box center [89, 59] width 72 height 8
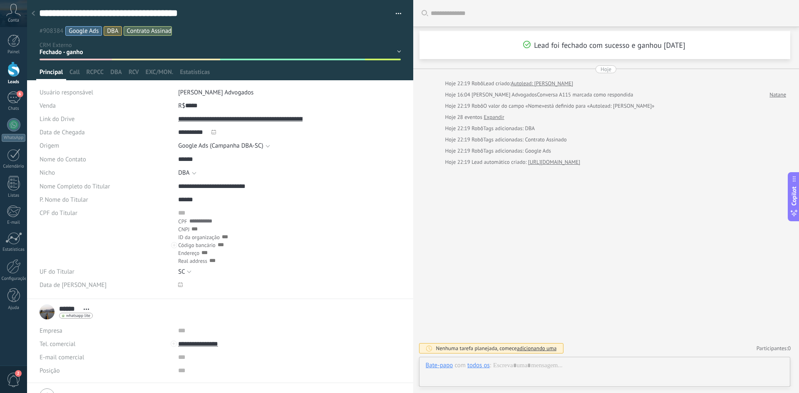
scroll to position [12, 0]
click at [77, 74] on span "Call" at bounding box center [74, 74] width 10 height 12
type textarea "***"
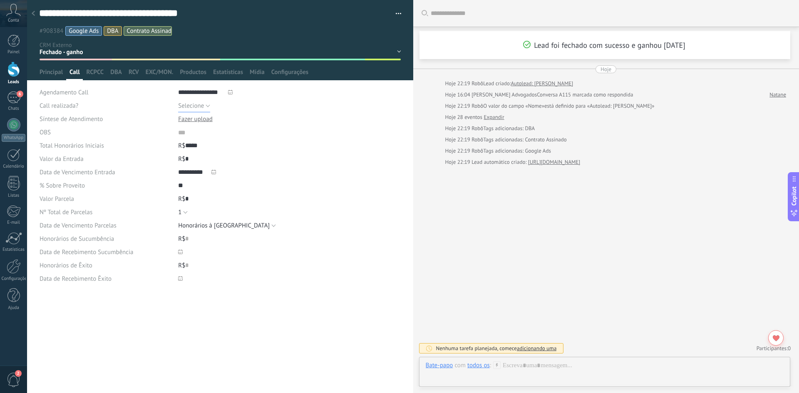
click at [203, 104] on span "Selecione" at bounding box center [191, 106] width 26 height 8
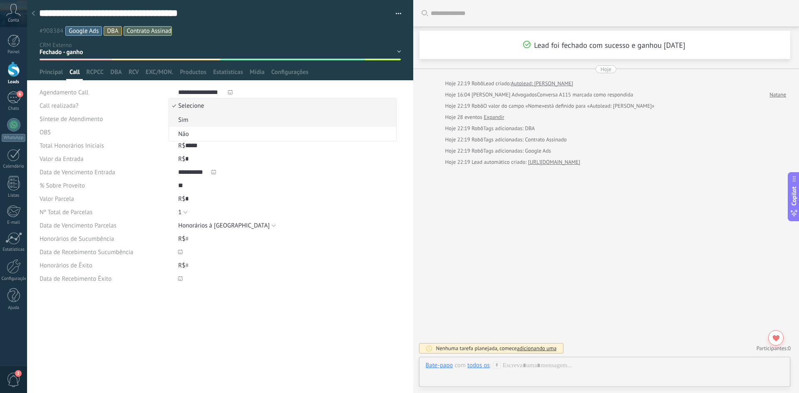
click at [201, 121] on span "Sim" at bounding box center [281, 120] width 225 height 8
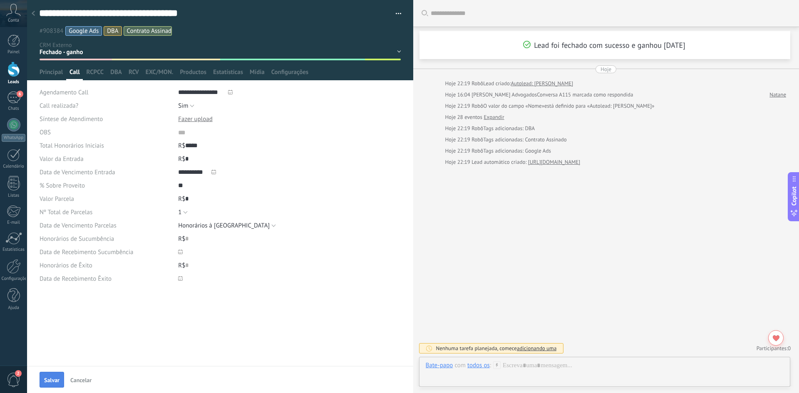
click at [52, 379] on span "Salvar" at bounding box center [51, 380] width 15 height 6
click at [0, 0] on div "1.1.A) Origem - Nome - Nicho 1.2.A) Qualificação (OBG) 2.1.A) Agendar Call 2.2.…" at bounding box center [0, 0] width 0 height 0
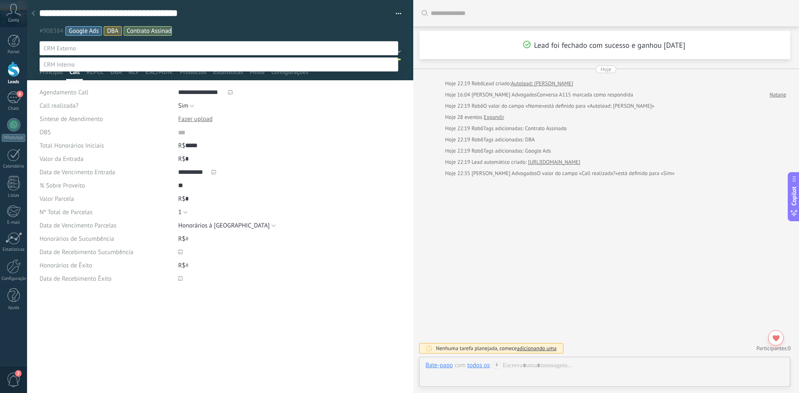
click at [0, 0] on label "2.3.A) Call Realizada" at bounding box center [0, 0] width 0 height 0
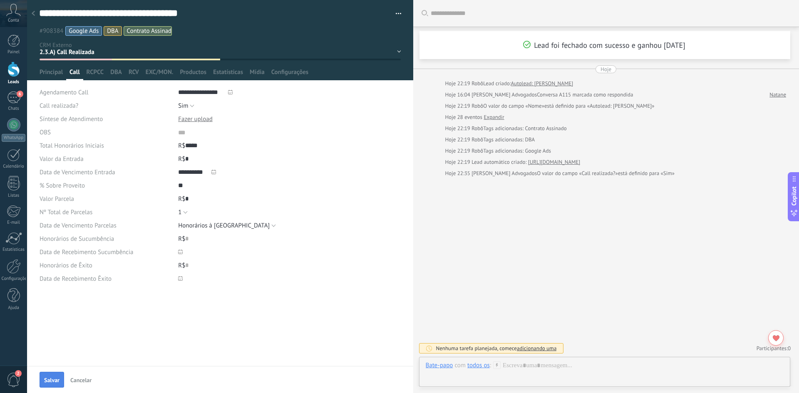
click at [52, 380] on span "Salvar" at bounding box center [51, 380] width 15 height 6
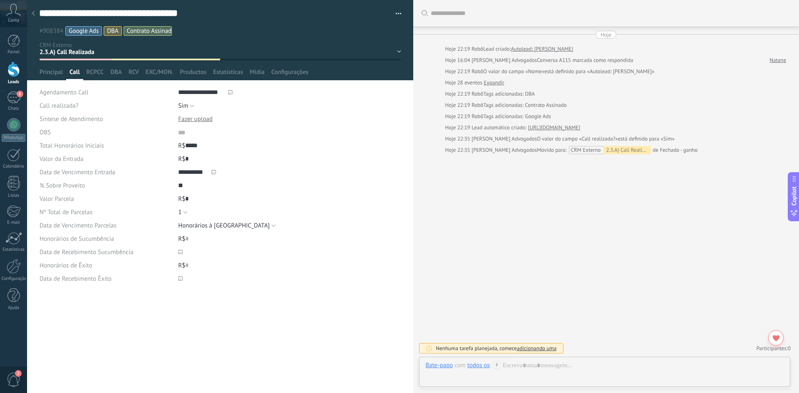
click at [523, 297] on div "Buscar Carregar mais Hoje Hoje 22:19 Robô Lead criado: Autolead: [PERSON_NAME] …" at bounding box center [606, 196] width 386 height 393
